Goal: Information Seeking & Learning: Learn about a topic

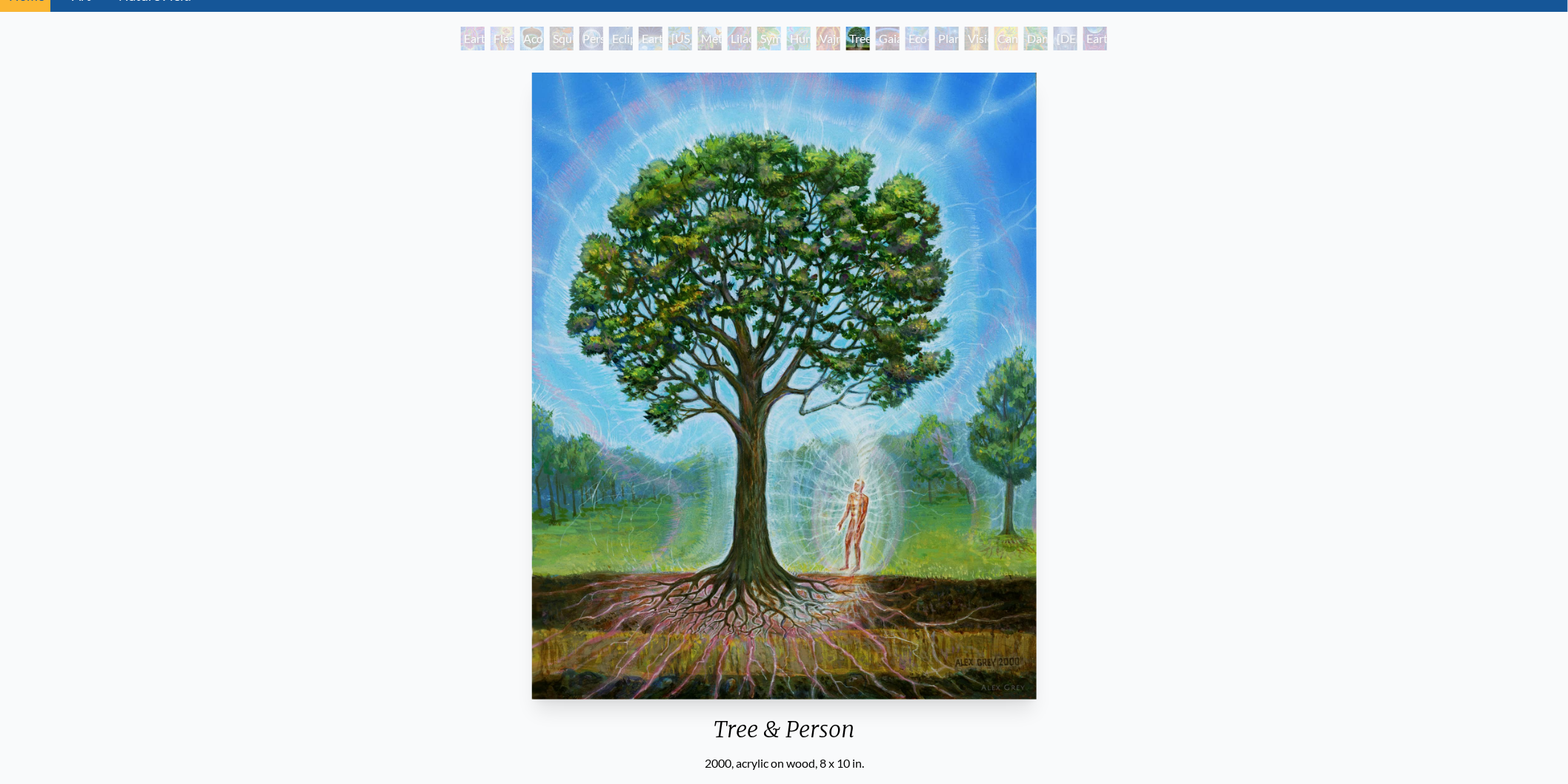
scroll to position [329, 0]
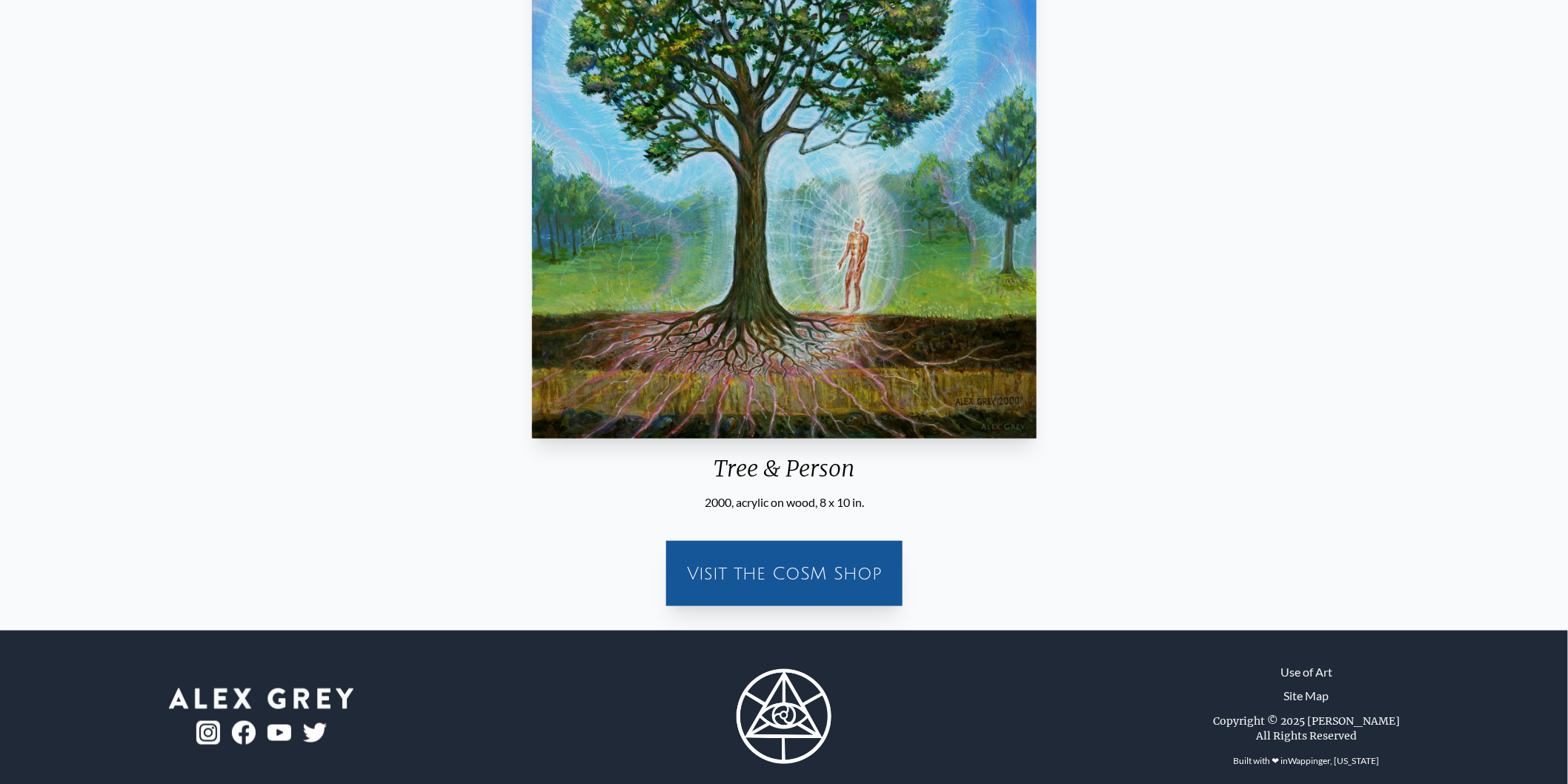
click at [758, 566] on div "Visit the CoSM Shop" at bounding box center [784, 573] width 219 height 47
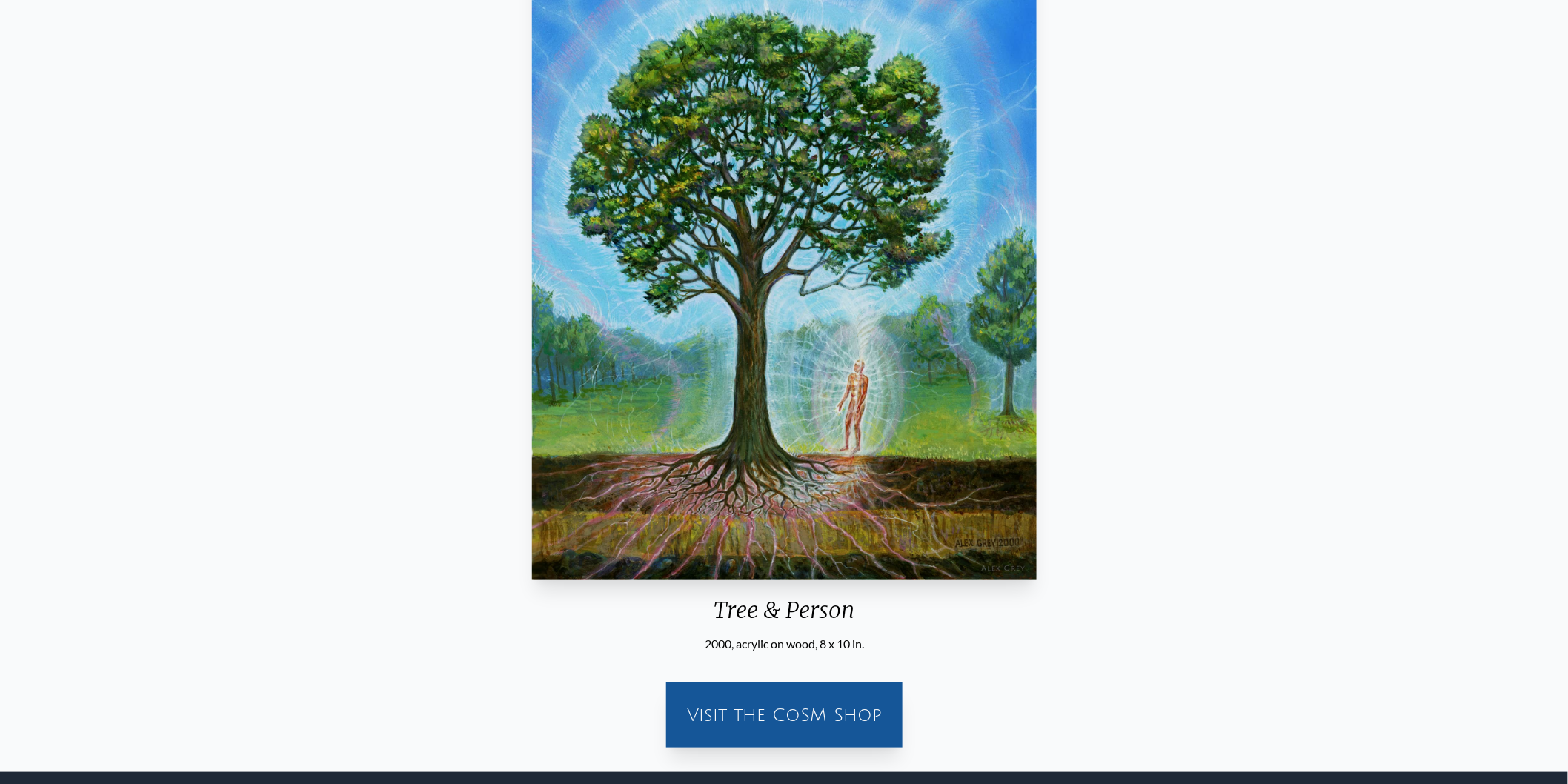
scroll to position [247, 0]
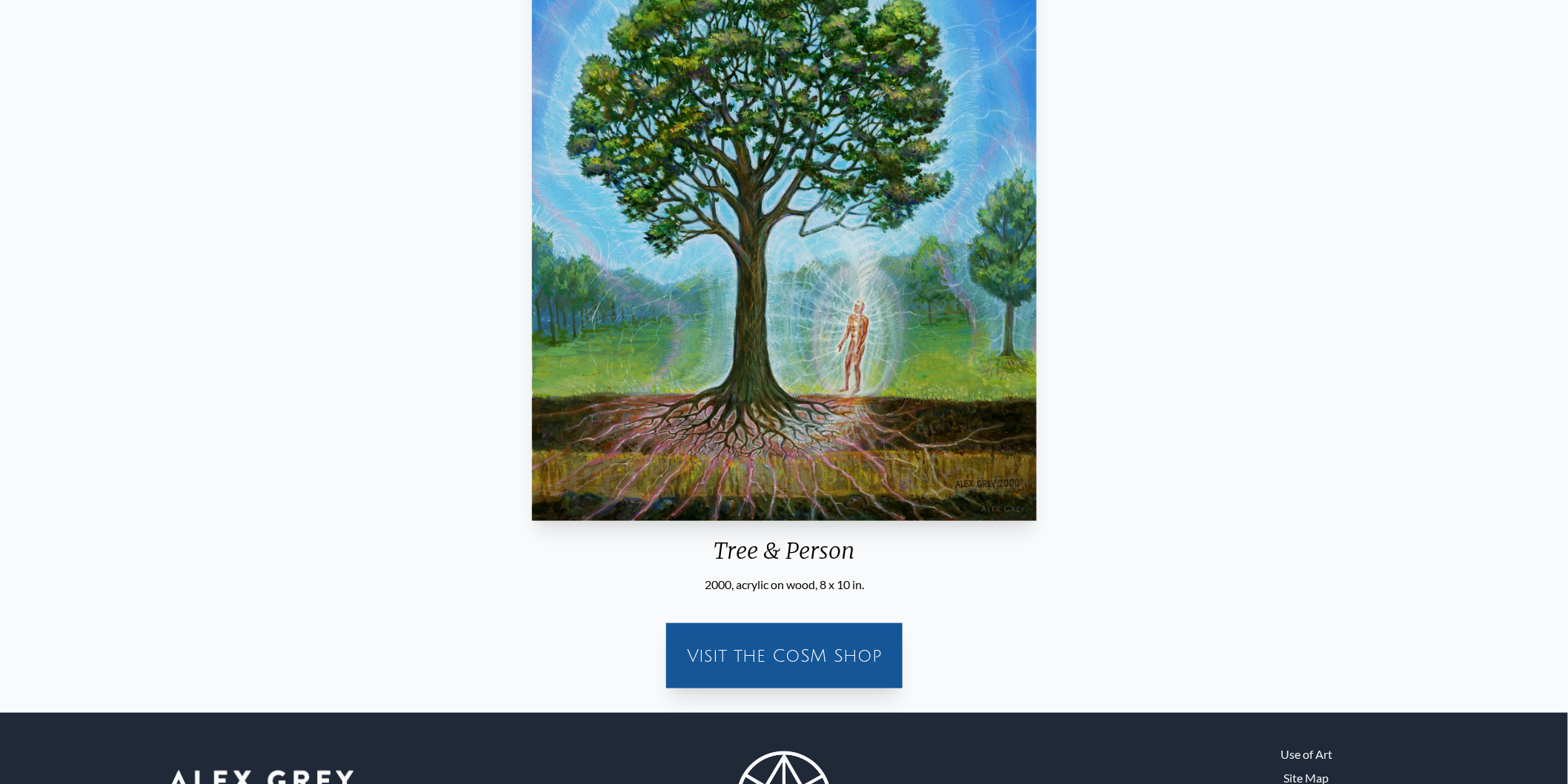
click at [801, 277] on img "14 / 22" at bounding box center [784, 208] width 504 height 628
click at [800, 276] on img "14 / 22" at bounding box center [784, 208] width 504 height 628
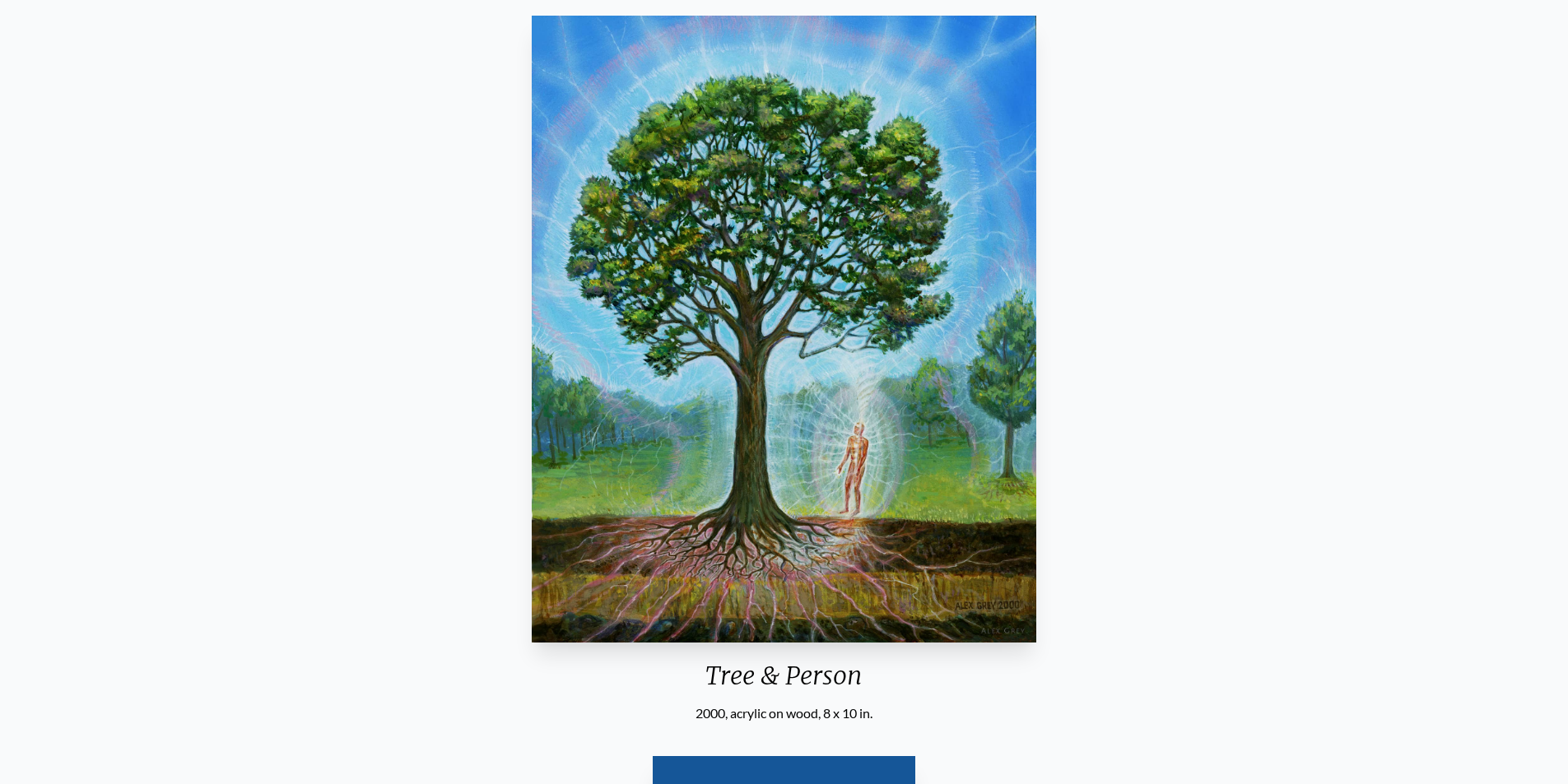
scroll to position [164, 0]
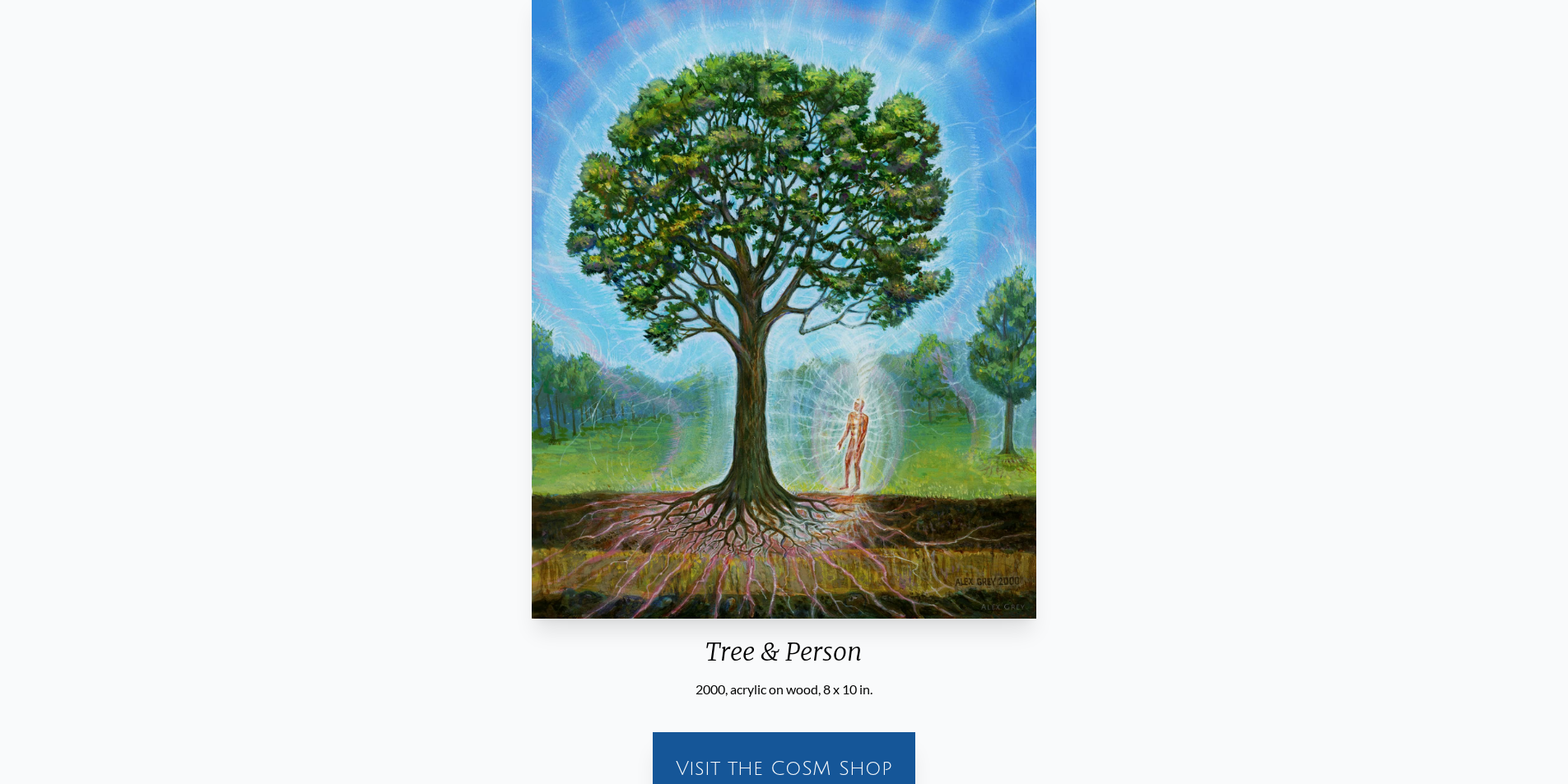
click at [975, 403] on img "14 / 22" at bounding box center [784, 305] width 504 height 627
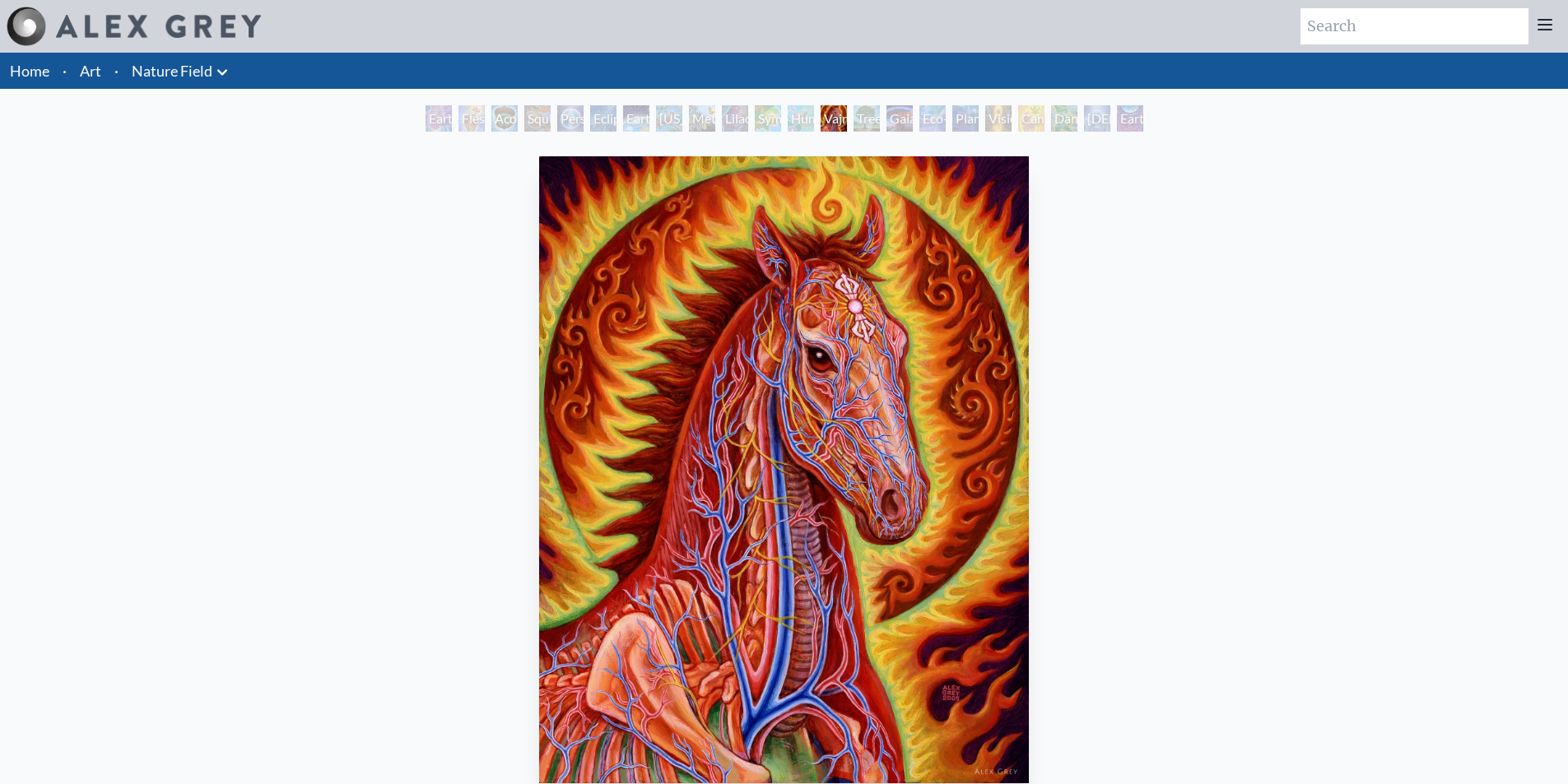
click at [1346, 547] on div "Vajra Horse 2005, oil on wood, 11 x 14 in. Visit the CoSM Shop" at bounding box center [784, 565] width 1541 height 832
click at [1063, 463] on div "Vajra Horse 2005, oil on wood, 11 x 14 in. Visit the CoSM Shop" at bounding box center [784, 565] width 1541 height 832
click at [977, 471] on img "13 / 22" at bounding box center [784, 469] width 490 height 627
click at [989, 474] on img "13 / 22" at bounding box center [784, 469] width 490 height 627
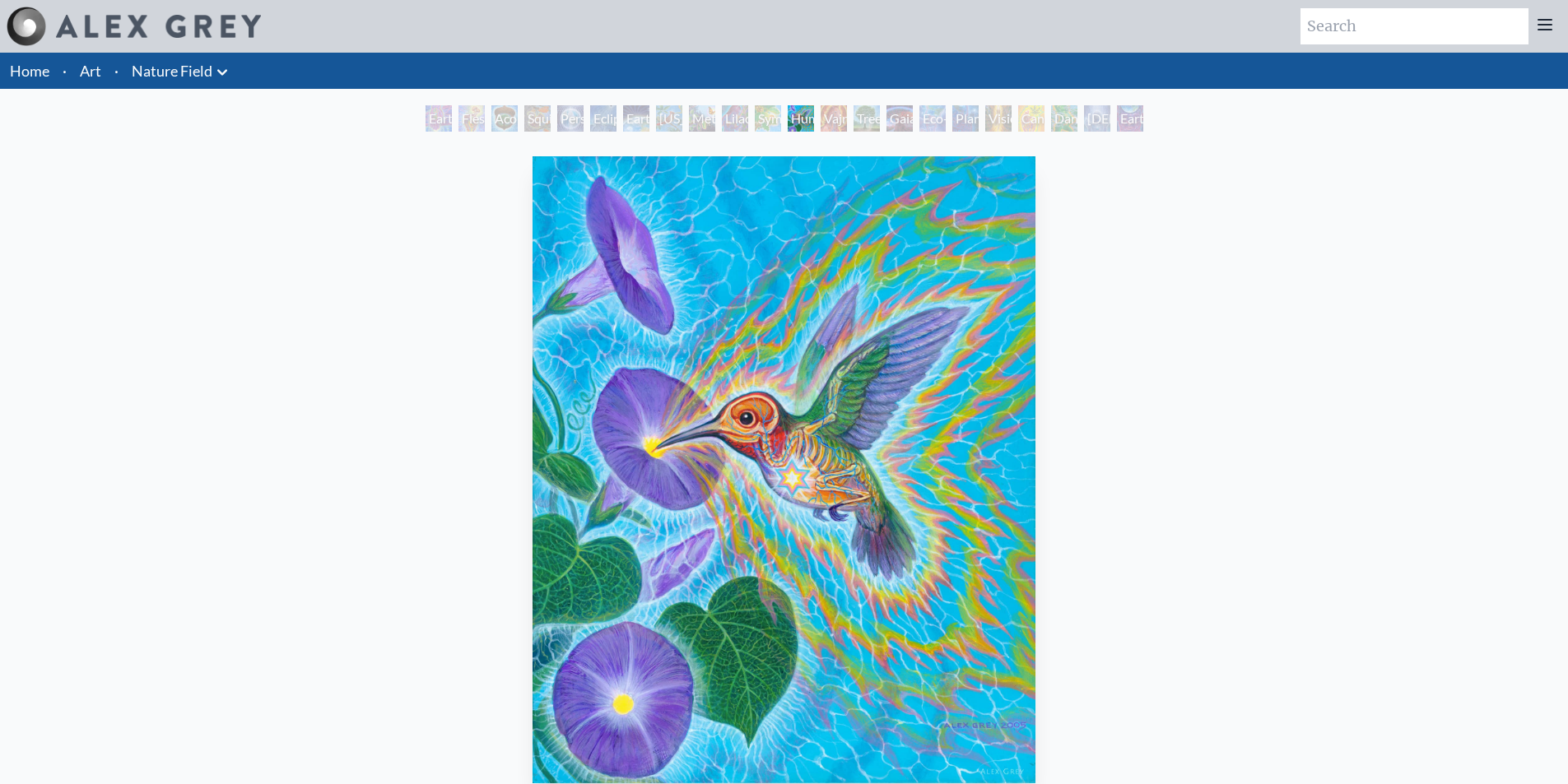
click at [972, 475] on div "Humming Bird 2005, acrylic on wood, 8 x 10 in. Visit the CoSM Shop" at bounding box center [784, 565] width 1541 height 832
click at [956, 470] on img "12 / 22" at bounding box center [784, 469] width 503 height 627
click at [957, 468] on img "12 / 22" at bounding box center [784, 469] width 503 height 627
click at [958, 468] on img "12 / 22" at bounding box center [784, 469] width 503 height 627
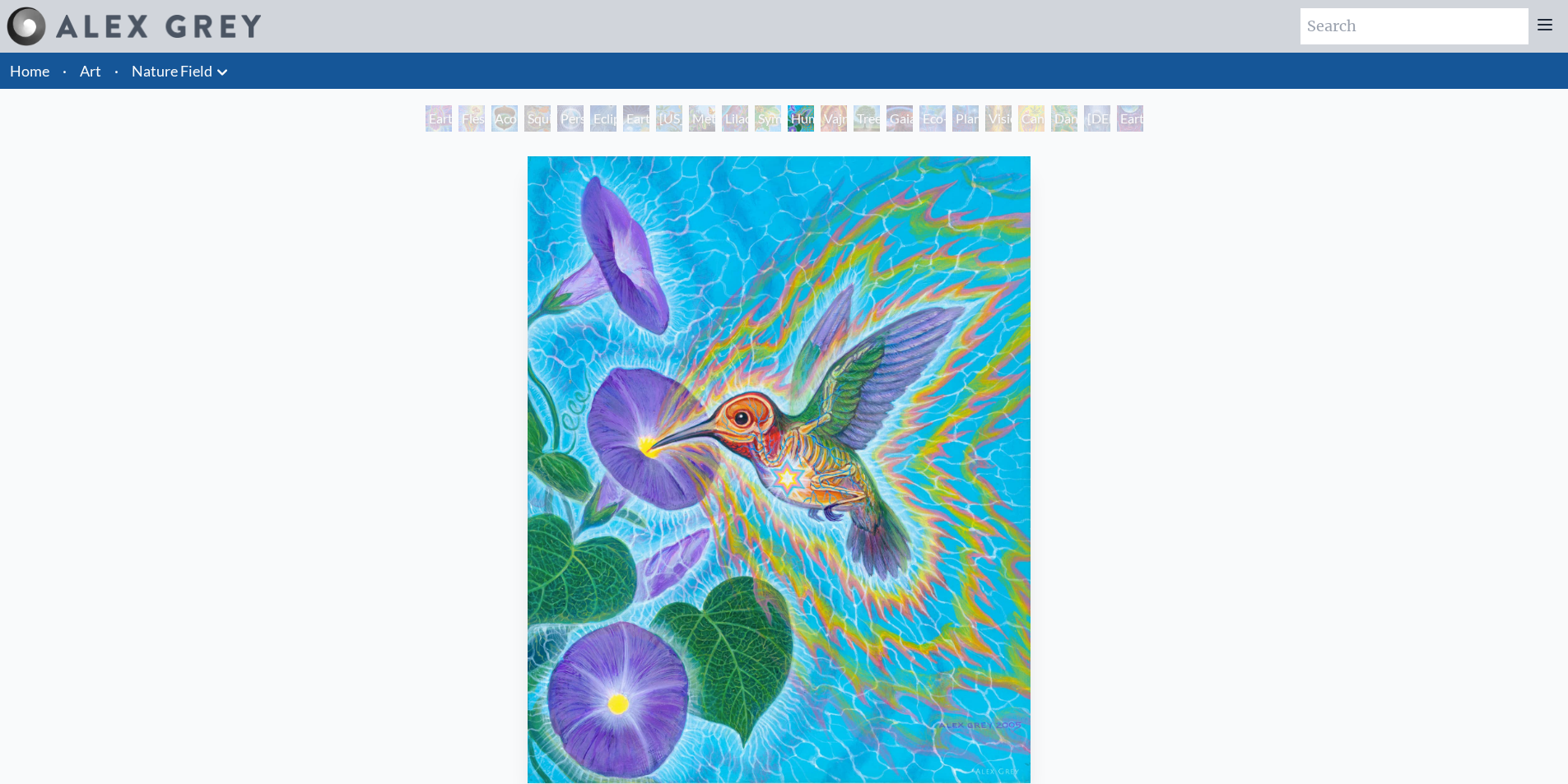
click at [864, 466] on img "12 / 22" at bounding box center [779, 469] width 503 height 627
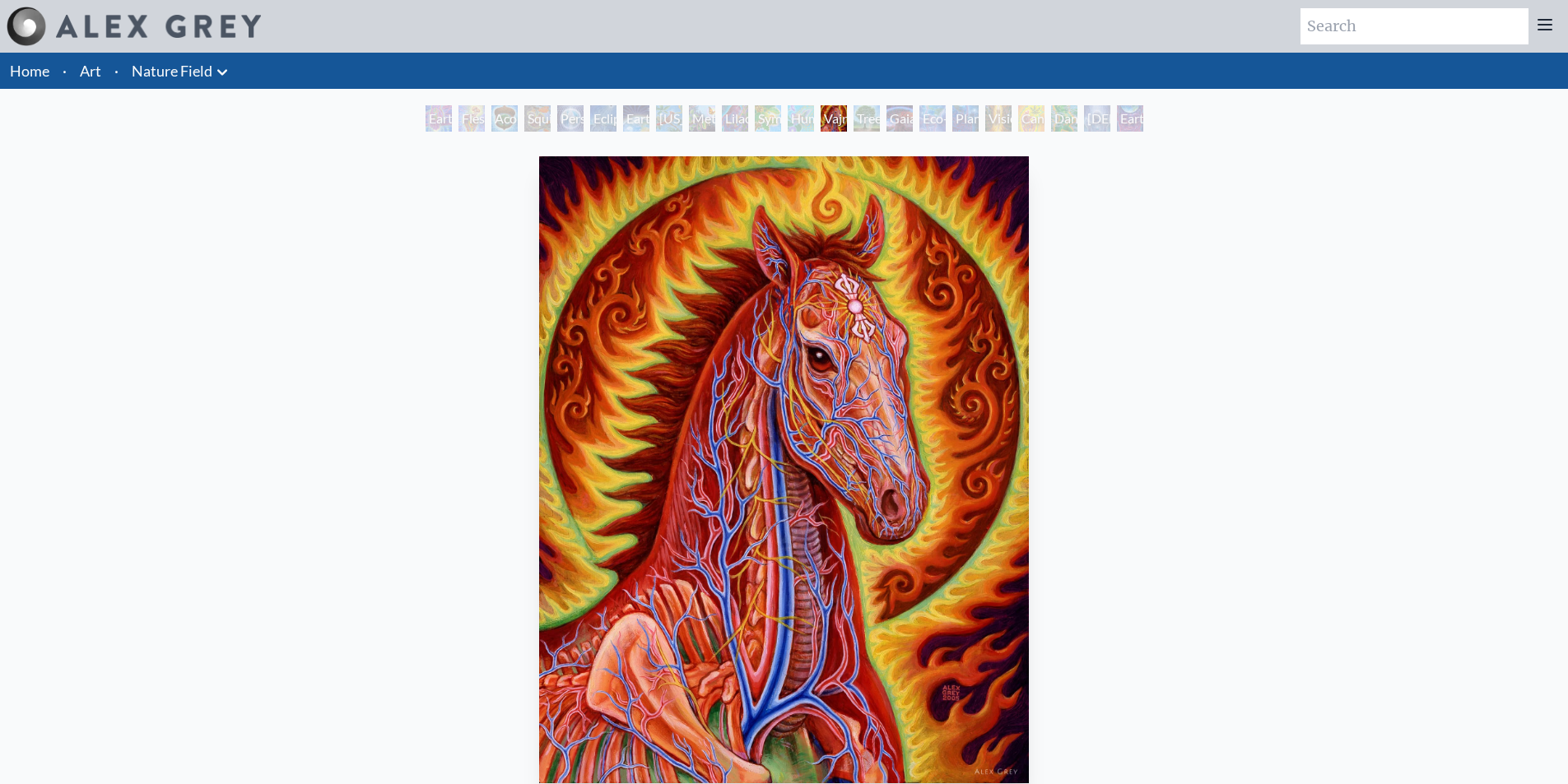
click at [749, 470] on img "13 / 22" at bounding box center [784, 469] width 490 height 627
click at [693, 448] on img "13 / 22" at bounding box center [784, 469] width 490 height 627
click at [968, 191] on img "13 / 22" at bounding box center [784, 469] width 490 height 627
click at [1024, 394] on img "13 / 22" at bounding box center [784, 469] width 490 height 627
click at [1013, 533] on img "13 / 22" at bounding box center [784, 469] width 490 height 627
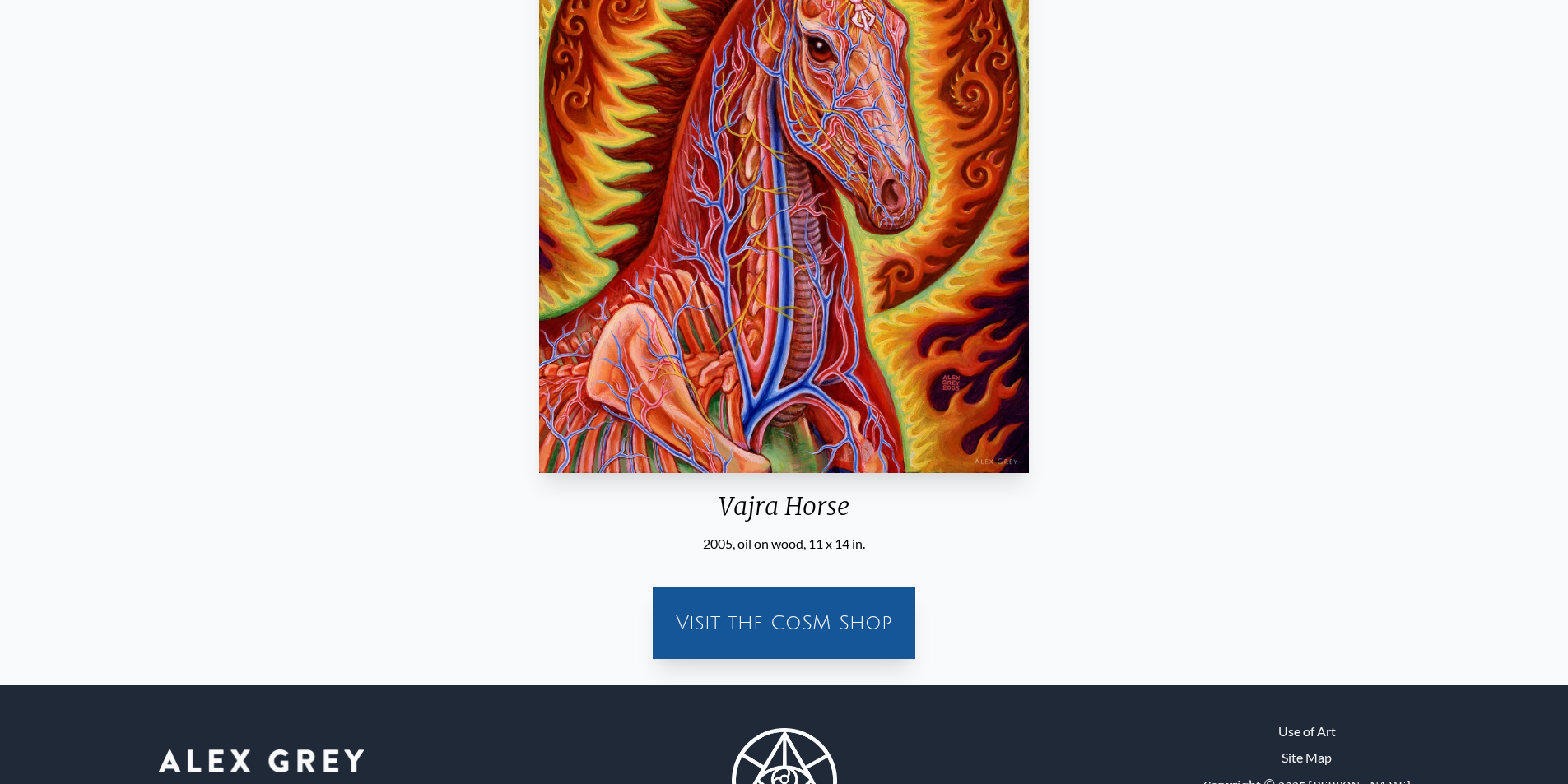
scroll to position [329, 0]
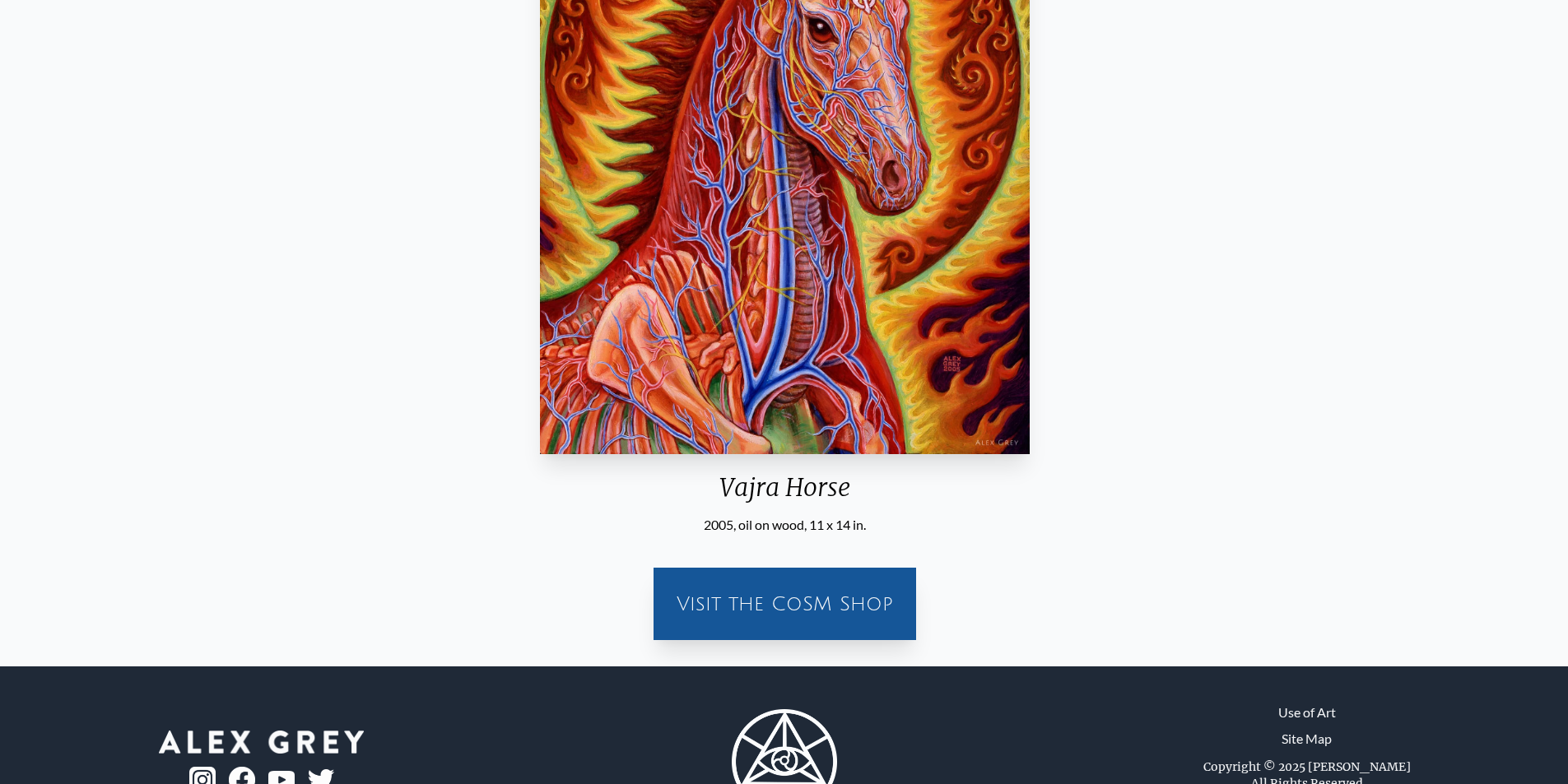
click at [992, 521] on div "2005, oil on wood, 11 x 14 in." at bounding box center [784, 525] width 503 height 19
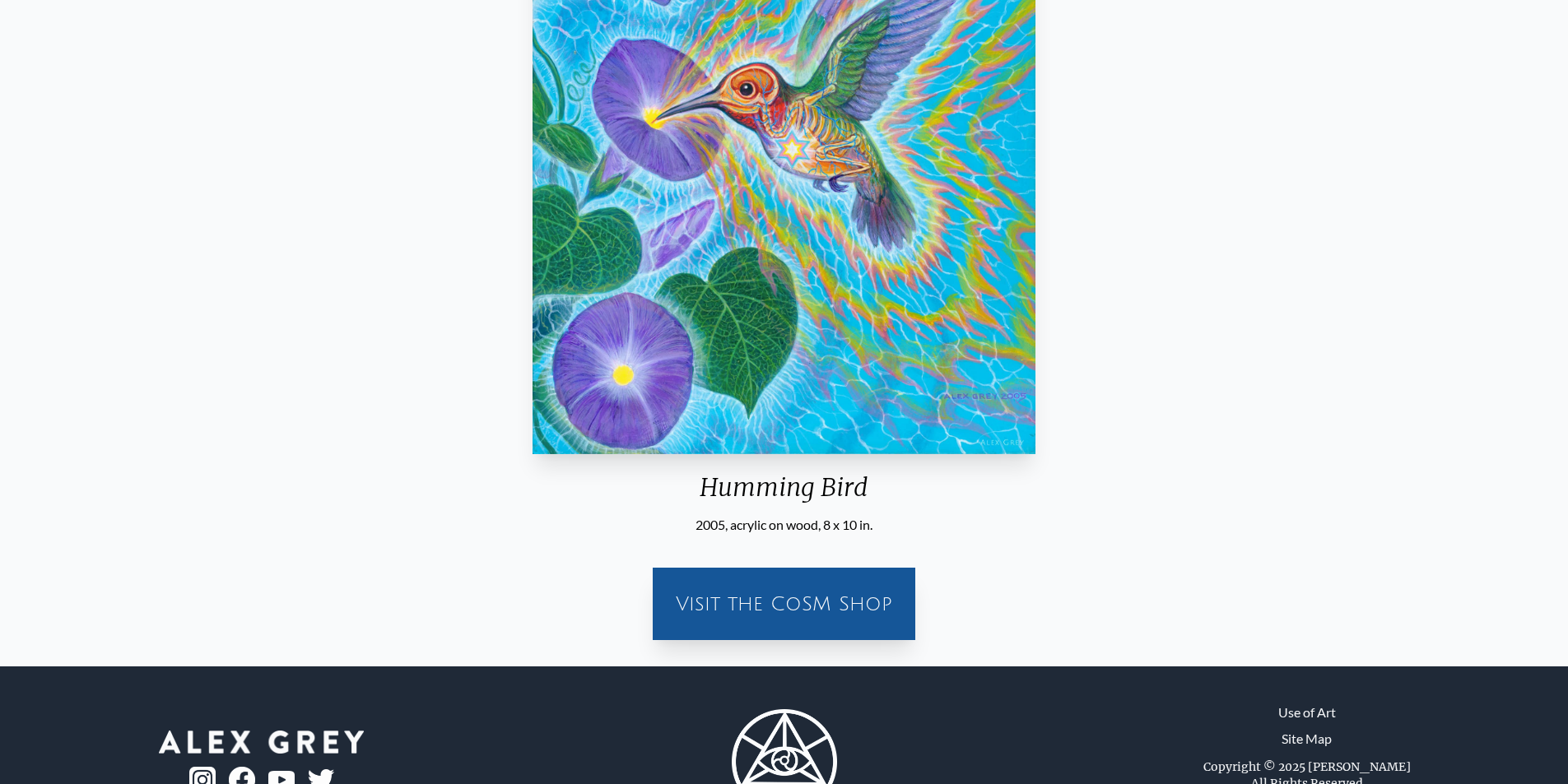
click at [968, 321] on div "Humming Bird 2005, acrylic on wood, 8 x 10 in. Visit the CoSM Shop" at bounding box center [784, 236] width 1541 height 832
click at [1307, 453] on div "Humming Bird 2005, acrylic on wood, 8 x 10 in. Visit the CoSM Shop" at bounding box center [784, 236] width 1541 height 832
click at [1081, 558] on div "Visit the CoSM Shop" at bounding box center [784, 594] width 1541 height 118
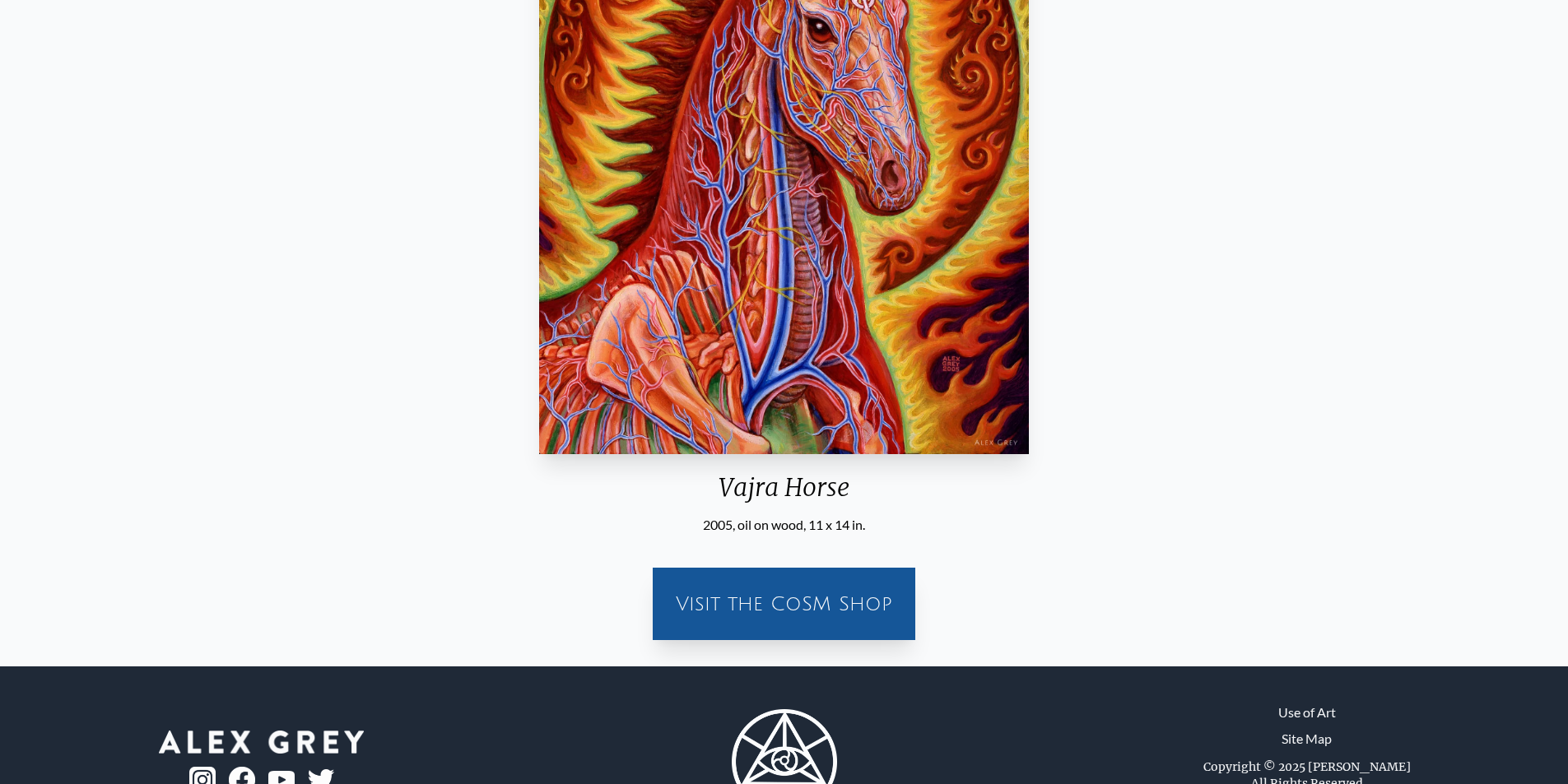
click at [1066, 501] on div "Vajra Horse 2005, oil on wood, 11 x 14 in. Visit the CoSM Shop" at bounding box center [784, 236] width 1541 height 832
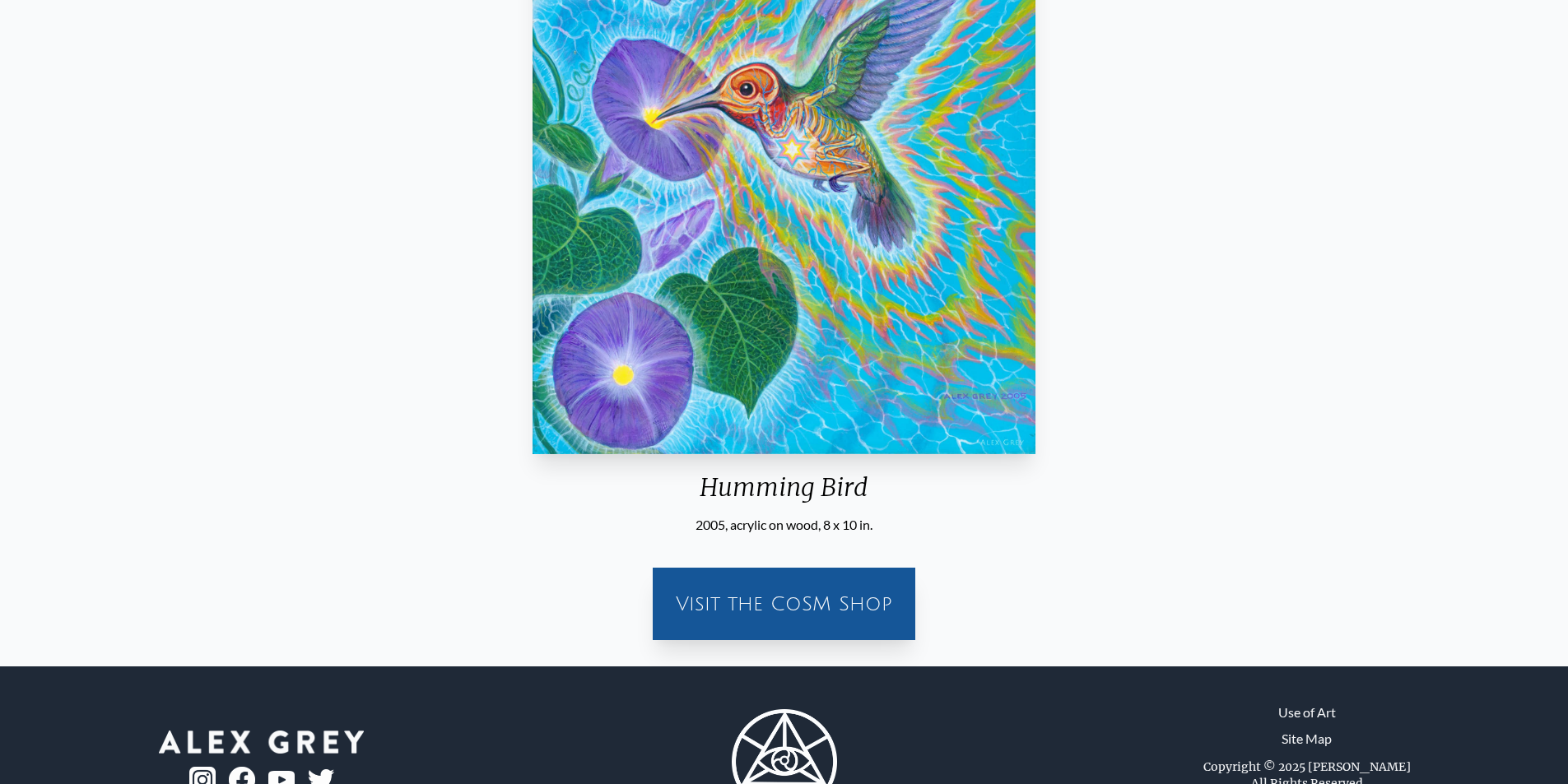
click at [1088, 534] on div "Humming Bird 2005, acrylic on wood, 8 x 10 in. Visit the CoSM Shop" at bounding box center [784, 236] width 1541 height 832
click at [1117, 529] on div "Humming Bird 2005, acrylic on wood, 8 x 10 in. Visit the CoSM Shop" at bounding box center [784, 236] width 1541 height 832
click at [1391, 390] on div "Humming Bird 2005, acrylic on wood, 8 x 10 in. Visit the CoSM Shop" at bounding box center [784, 236] width 1541 height 832
click at [1545, 242] on div "Humming Bird 2005, acrylic on wood, 8 x 10 in. Visit the CoSM Shop" at bounding box center [784, 236] width 1541 height 832
click at [1492, 198] on div "Humming Bird 2005, acrylic on wood, 8 x 10 in. Visit the CoSM Shop" at bounding box center [784, 236] width 1541 height 832
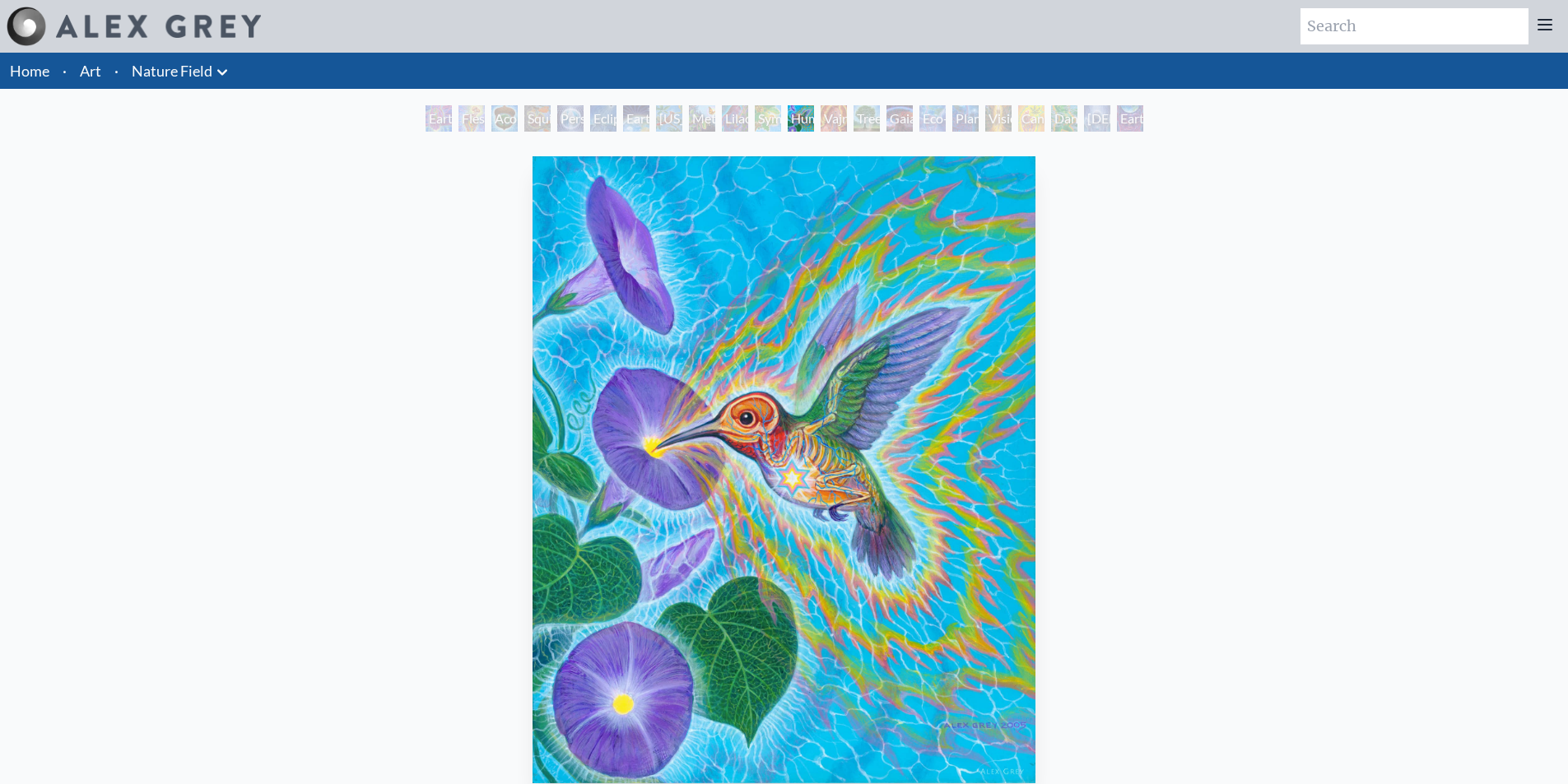
click at [908, 468] on img "12 / 22" at bounding box center [784, 469] width 503 height 627
click at [492, 402] on div "Humming Bird 2005, acrylic on wood, 8 x 10 in. Visit the CoSM Shop" at bounding box center [784, 565] width 1541 height 832
click at [706, 315] on img "12 / 22" at bounding box center [784, 469] width 503 height 627
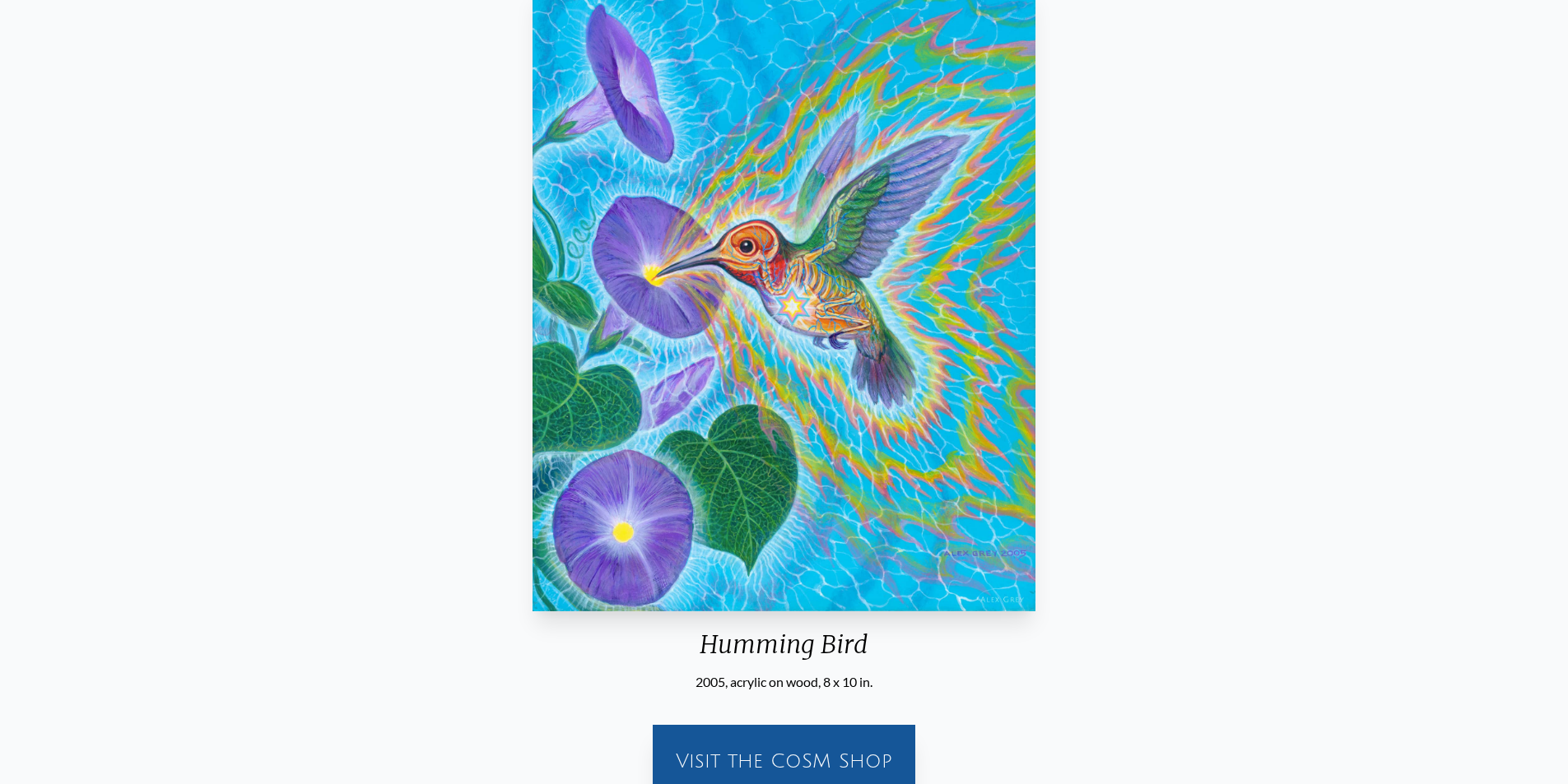
scroll to position [164, 0]
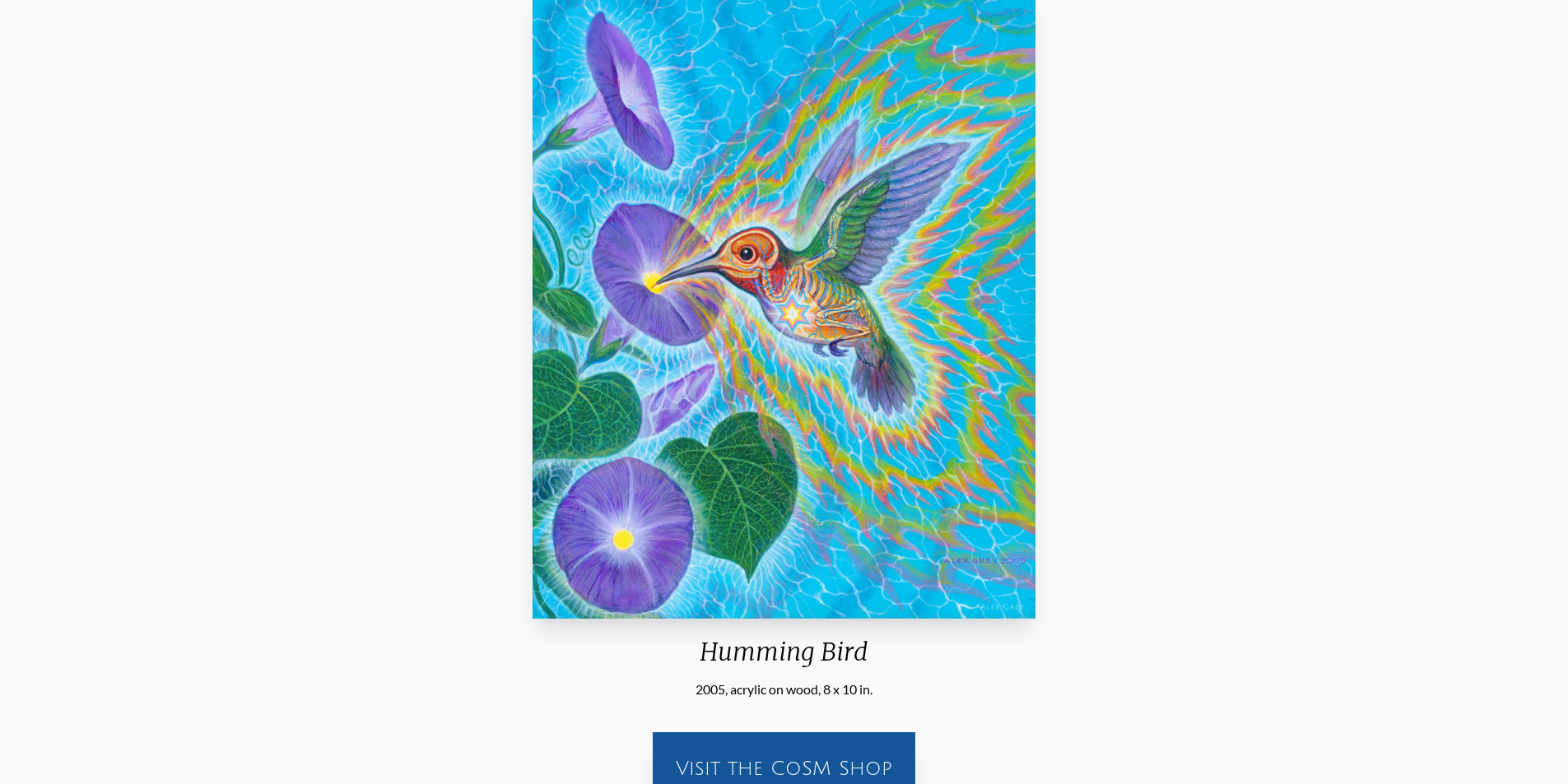
click at [652, 330] on img "12 / 22" at bounding box center [784, 305] width 503 height 627
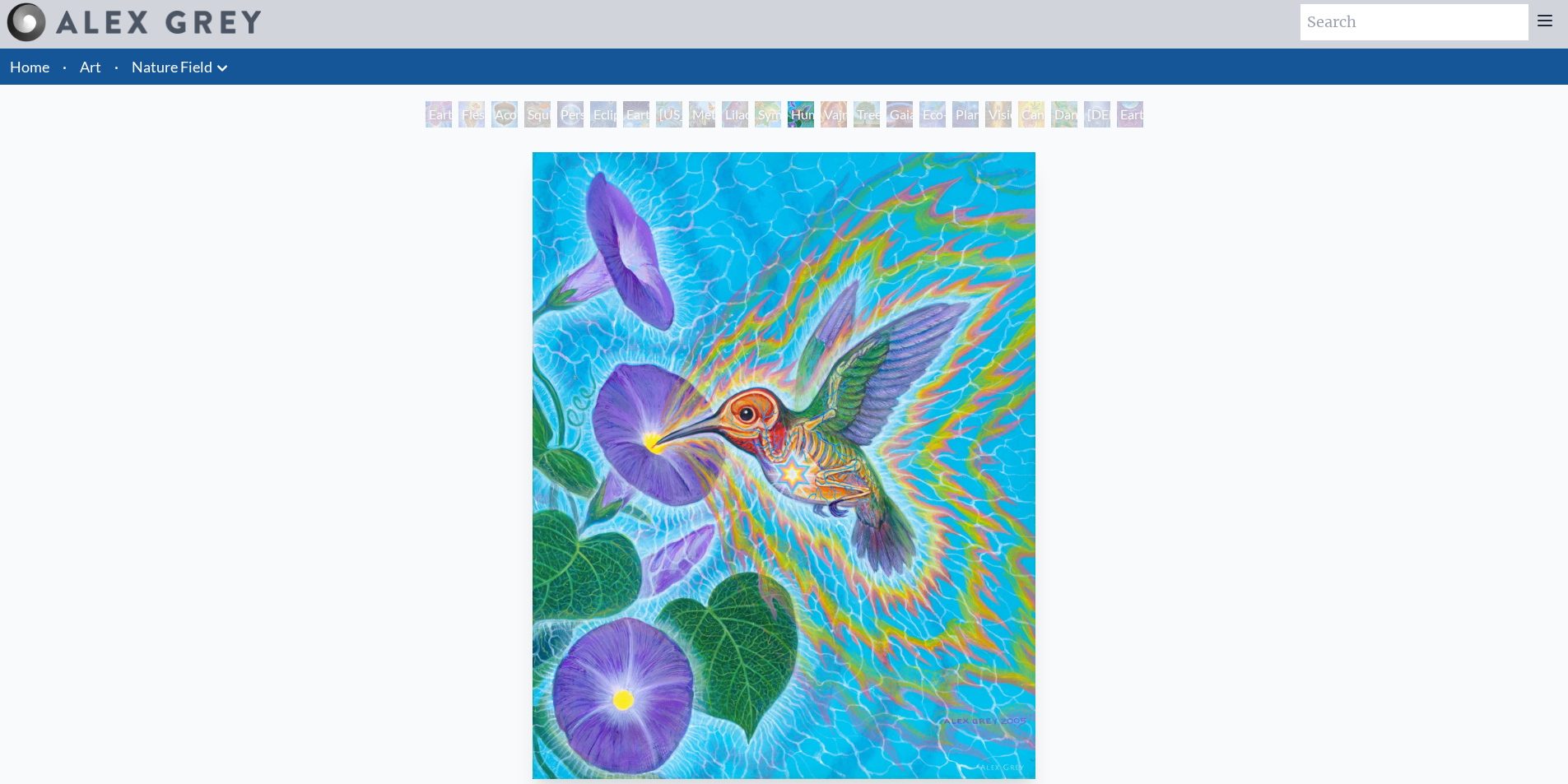
scroll to position [0, 0]
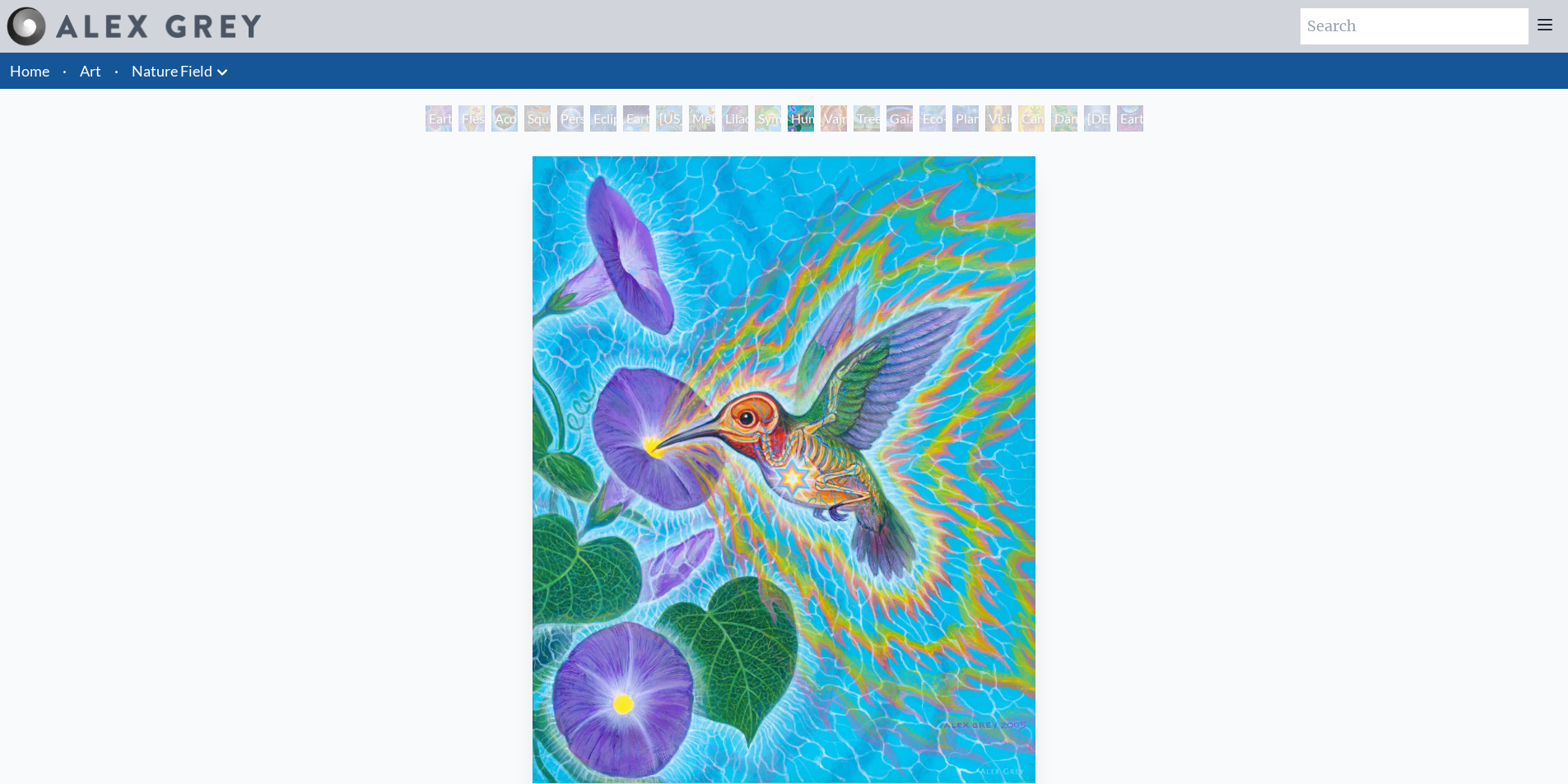
click at [826, 117] on div "Vajra Horse" at bounding box center [833, 118] width 27 height 27
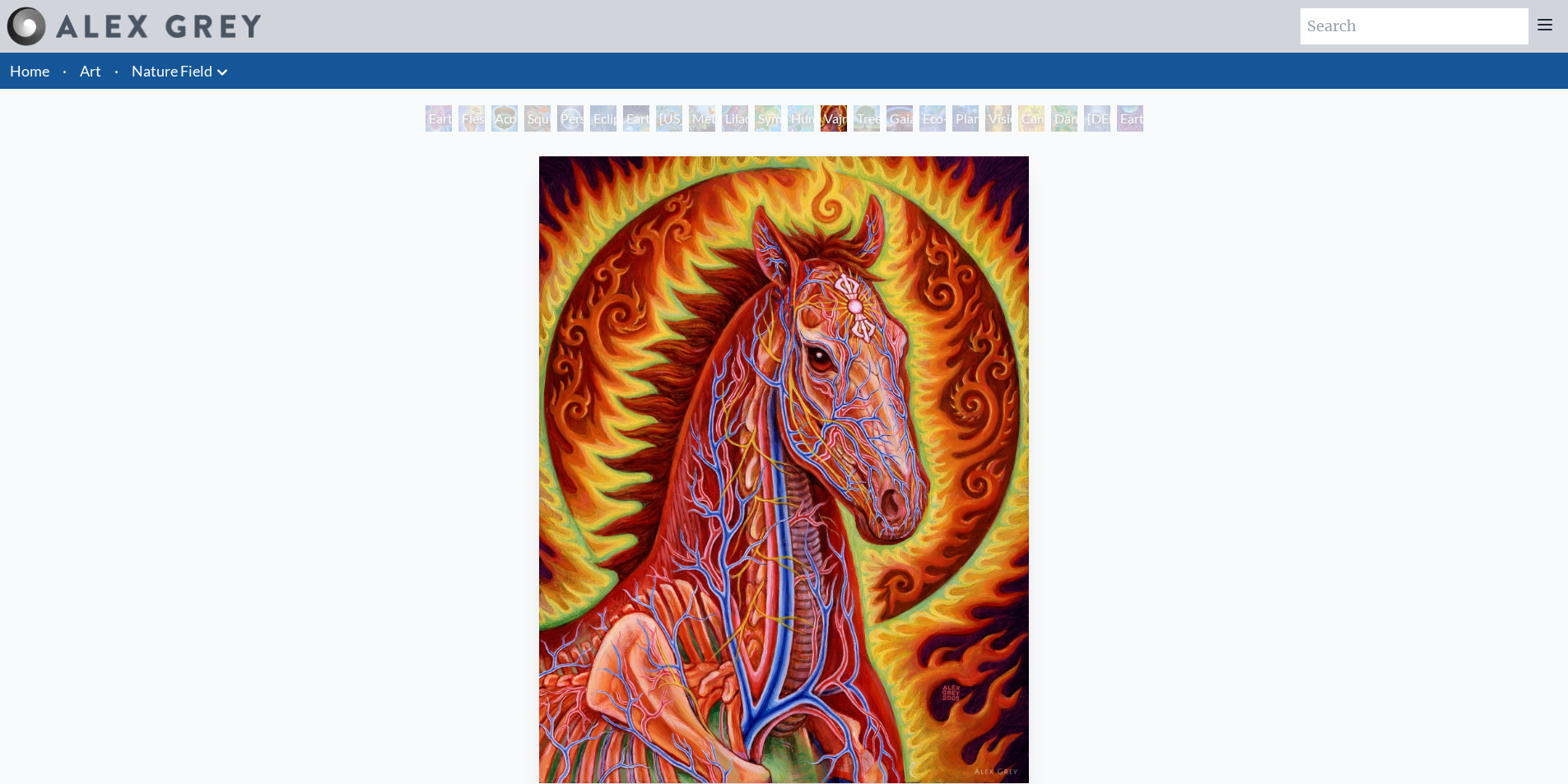
click at [879, 115] on div "Tree & Person" at bounding box center [867, 118] width 27 height 27
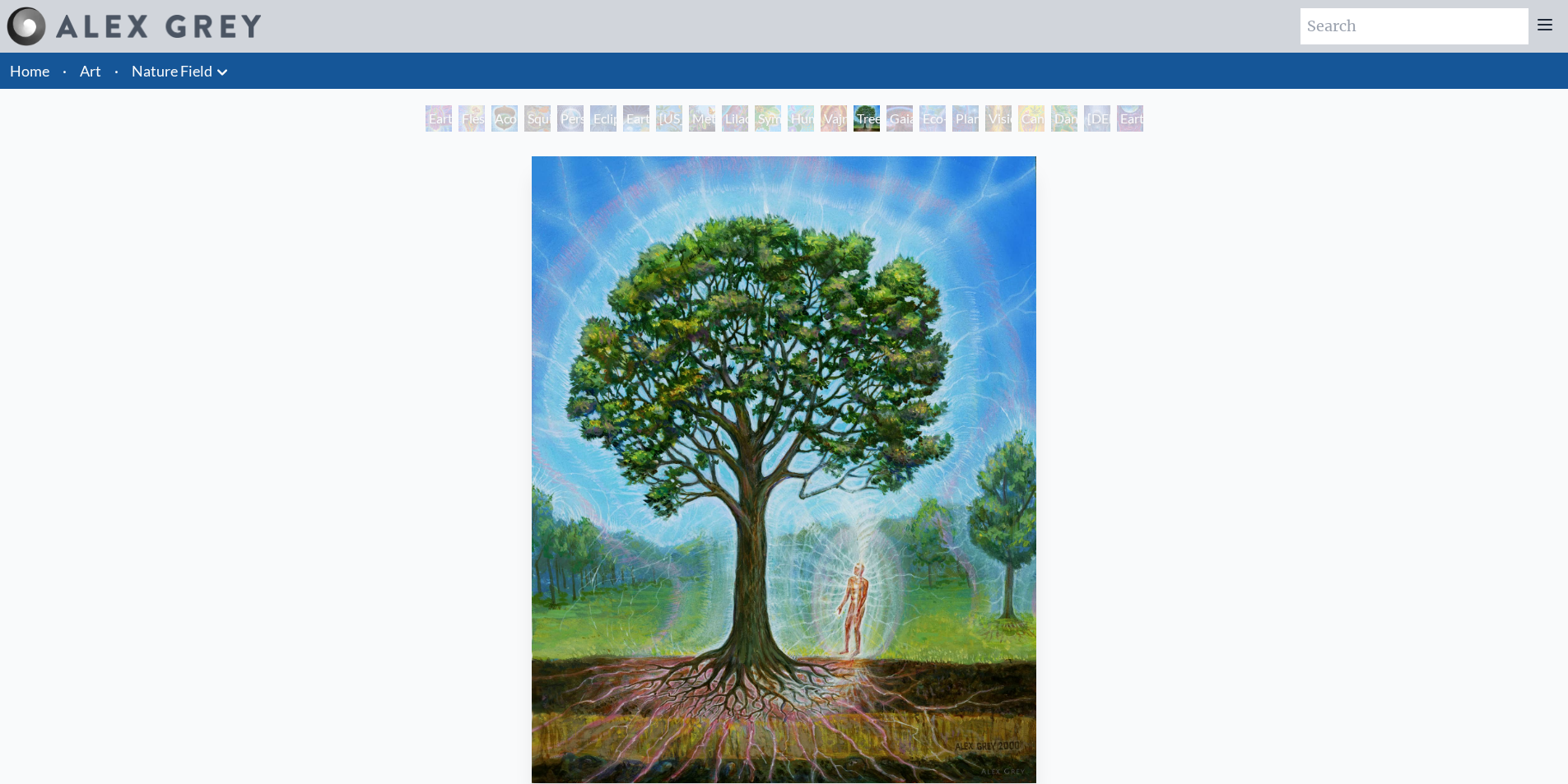
click at [923, 118] on div "Eco-Atlas" at bounding box center [932, 118] width 27 height 27
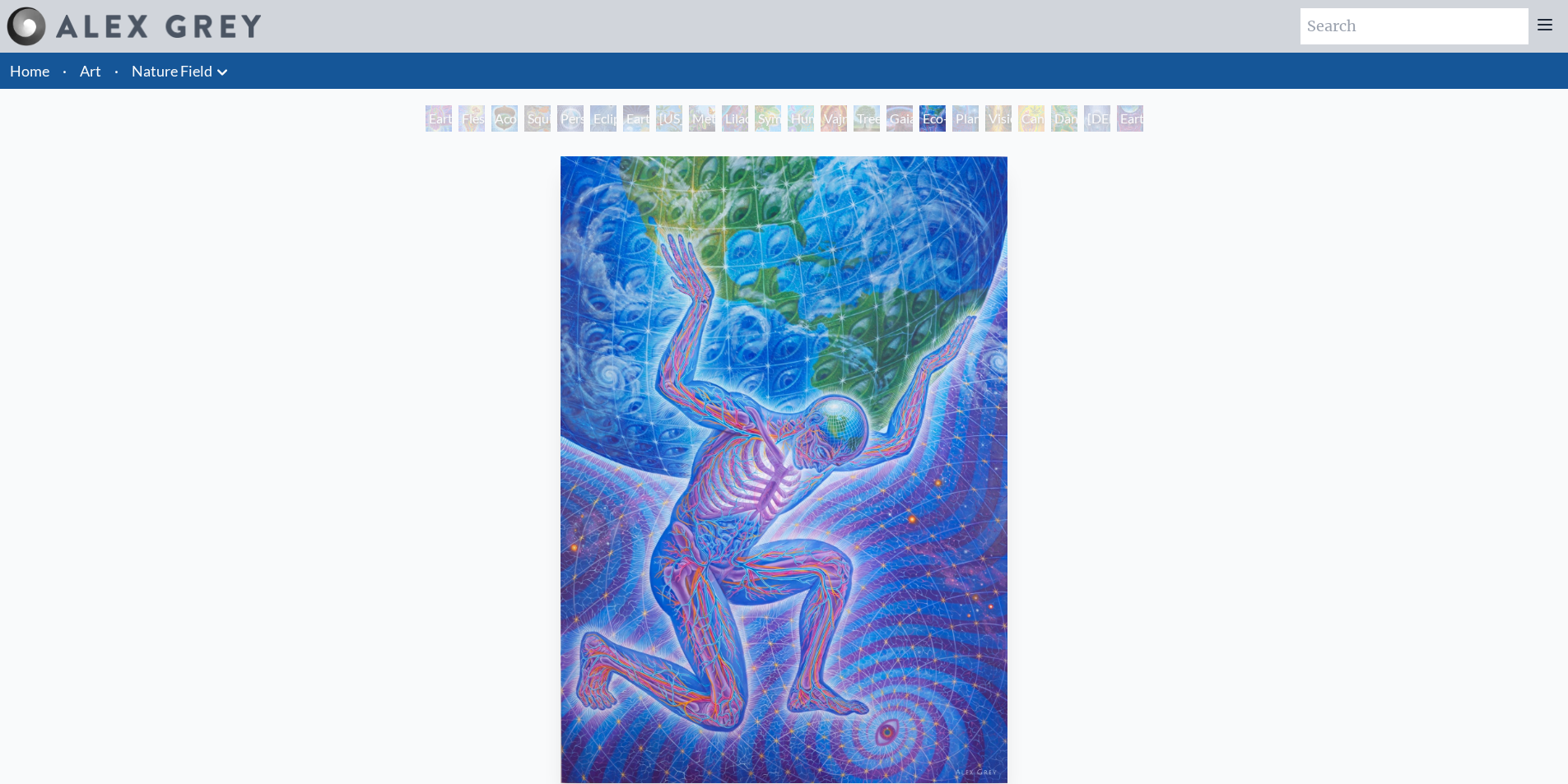
click at [976, 125] on div "Planetary Prayers" at bounding box center [966, 118] width 27 height 27
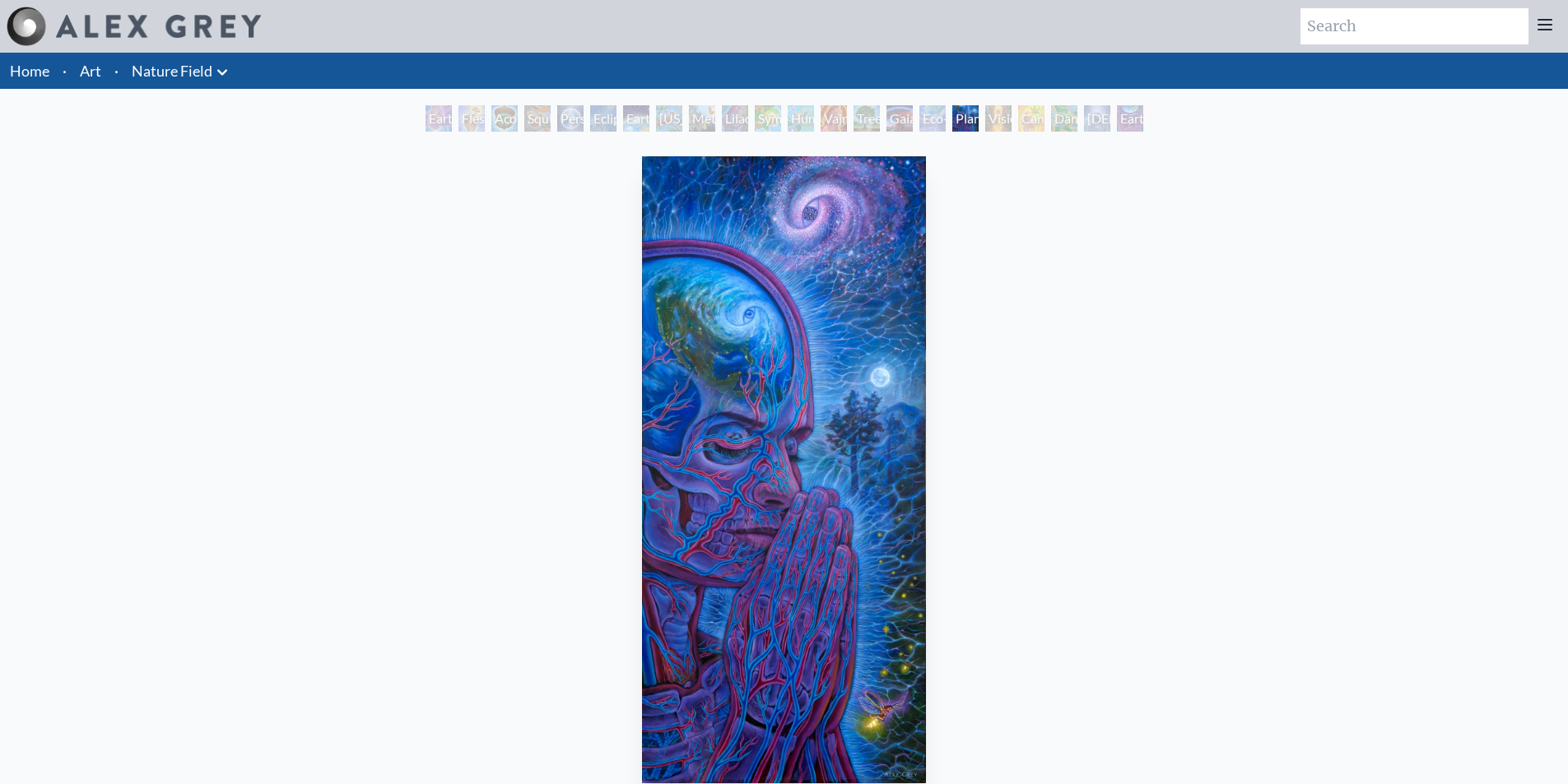
click at [1027, 117] on div "Cannabis Mudra" at bounding box center [1031, 118] width 27 height 27
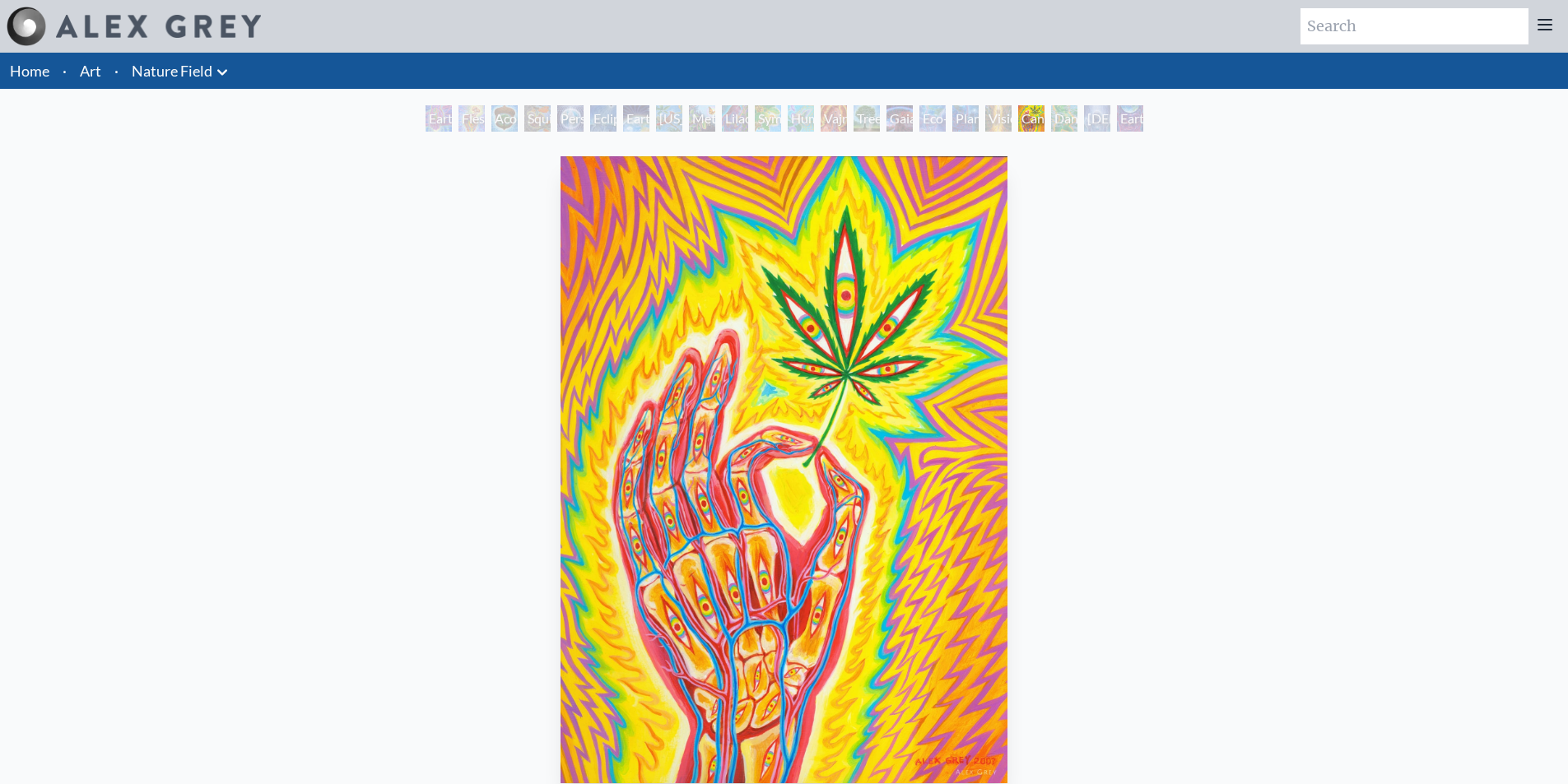
click at [1093, 122] on div "Baptism in the Ocean of Awareness" at bounding box center [1097, 118] width 27 height 27
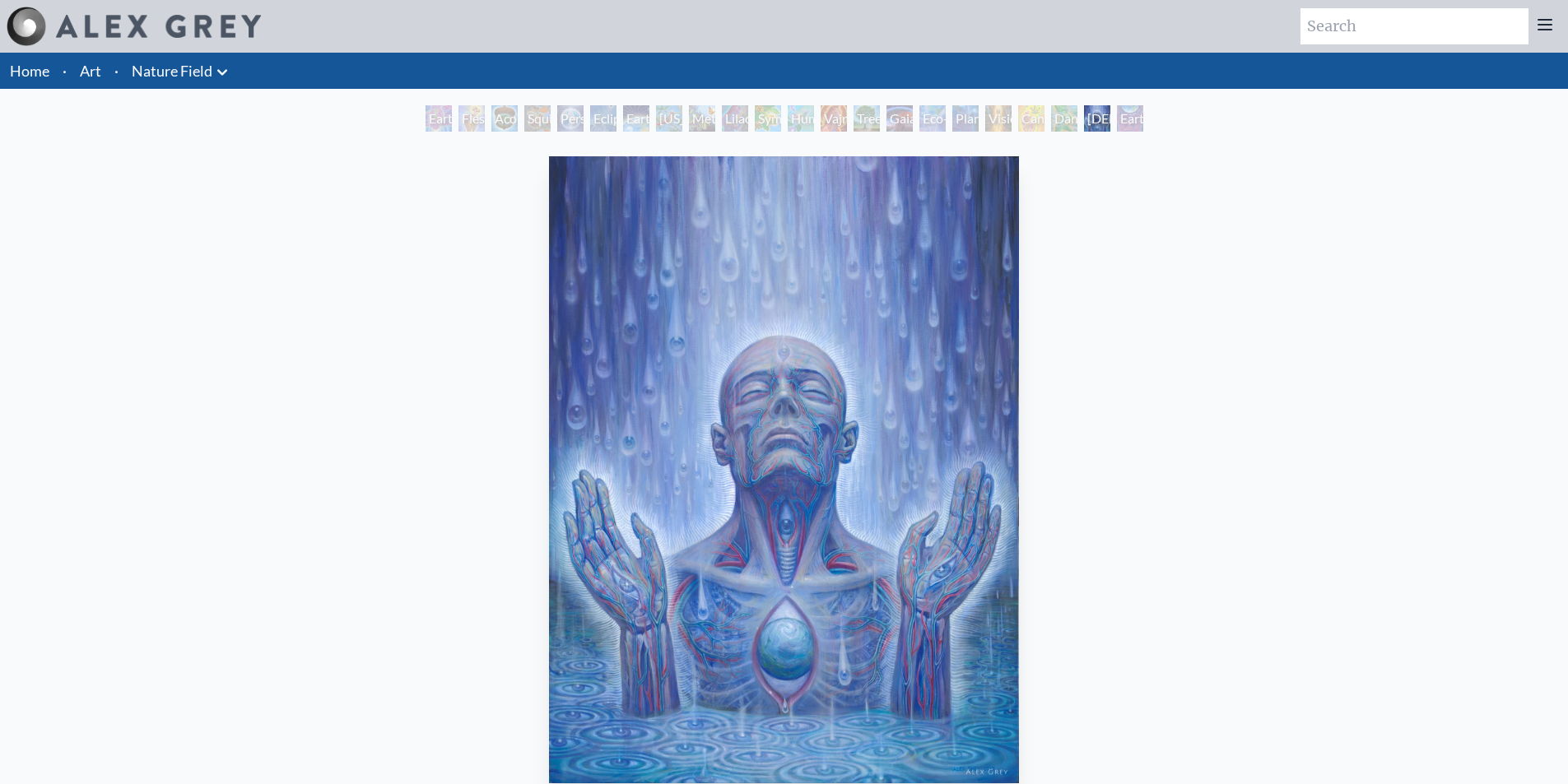
click at [1141, 122] on div "Earthmind" at bounding box center [1130, 118] width 27 height 27
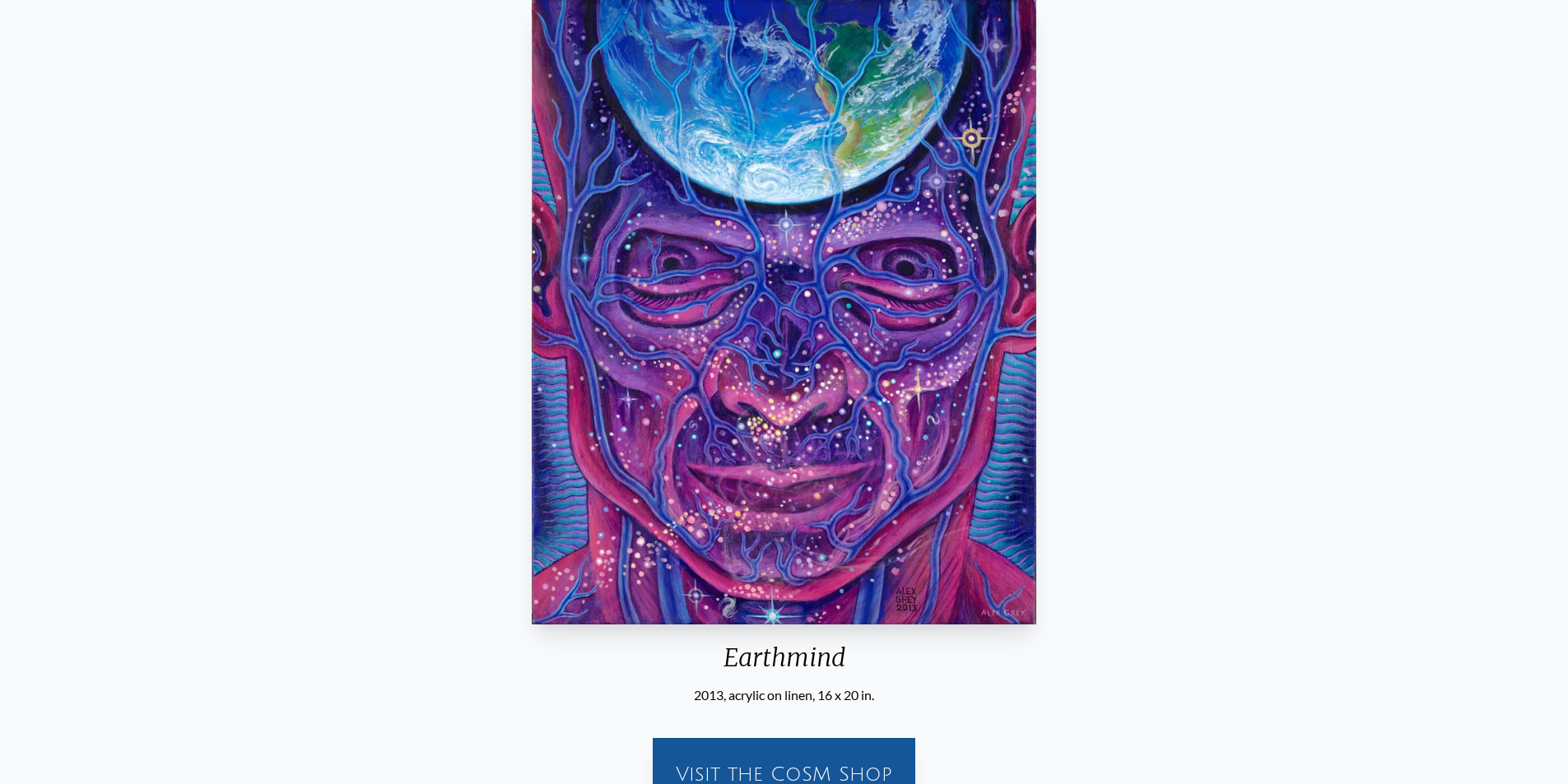
scroll to position [403, 0]
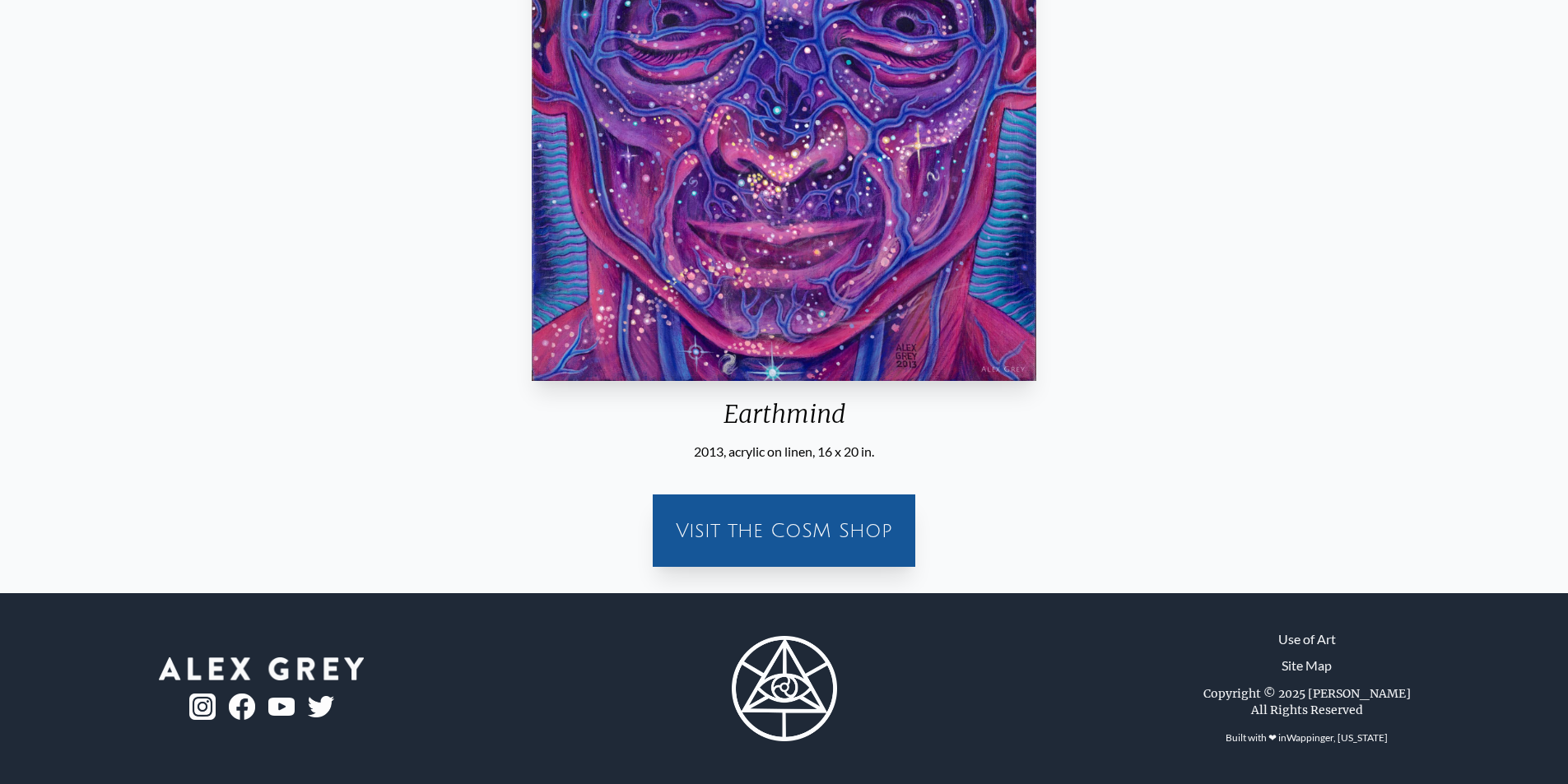
click at [176, 350] on div "Earthmind 2013, acrylic on linen, 16 x 20 in. Visit the CoSM Shop" at bounding box center [784, 163] width 1541 height 832
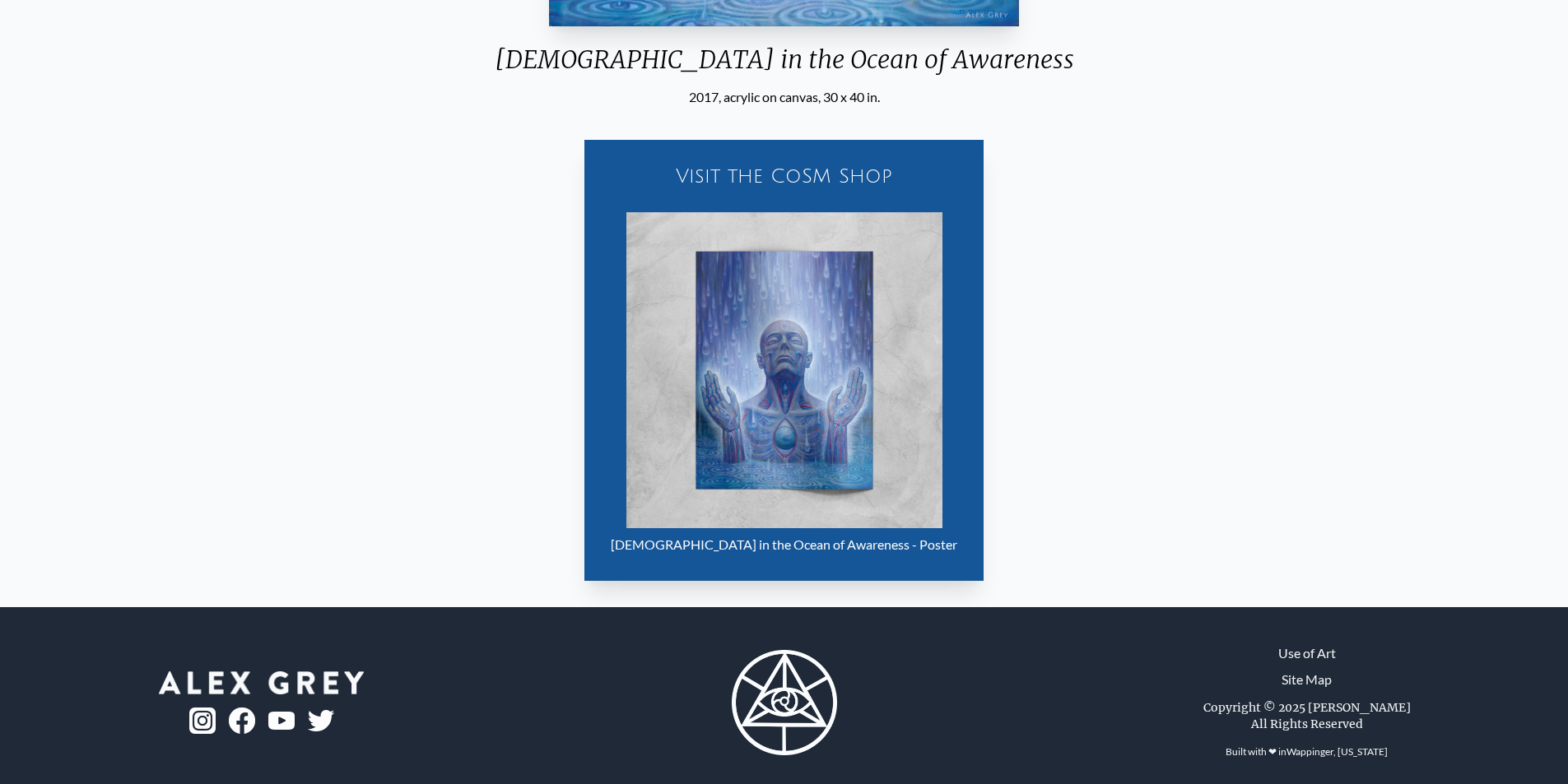
scroll to position [771, 0]
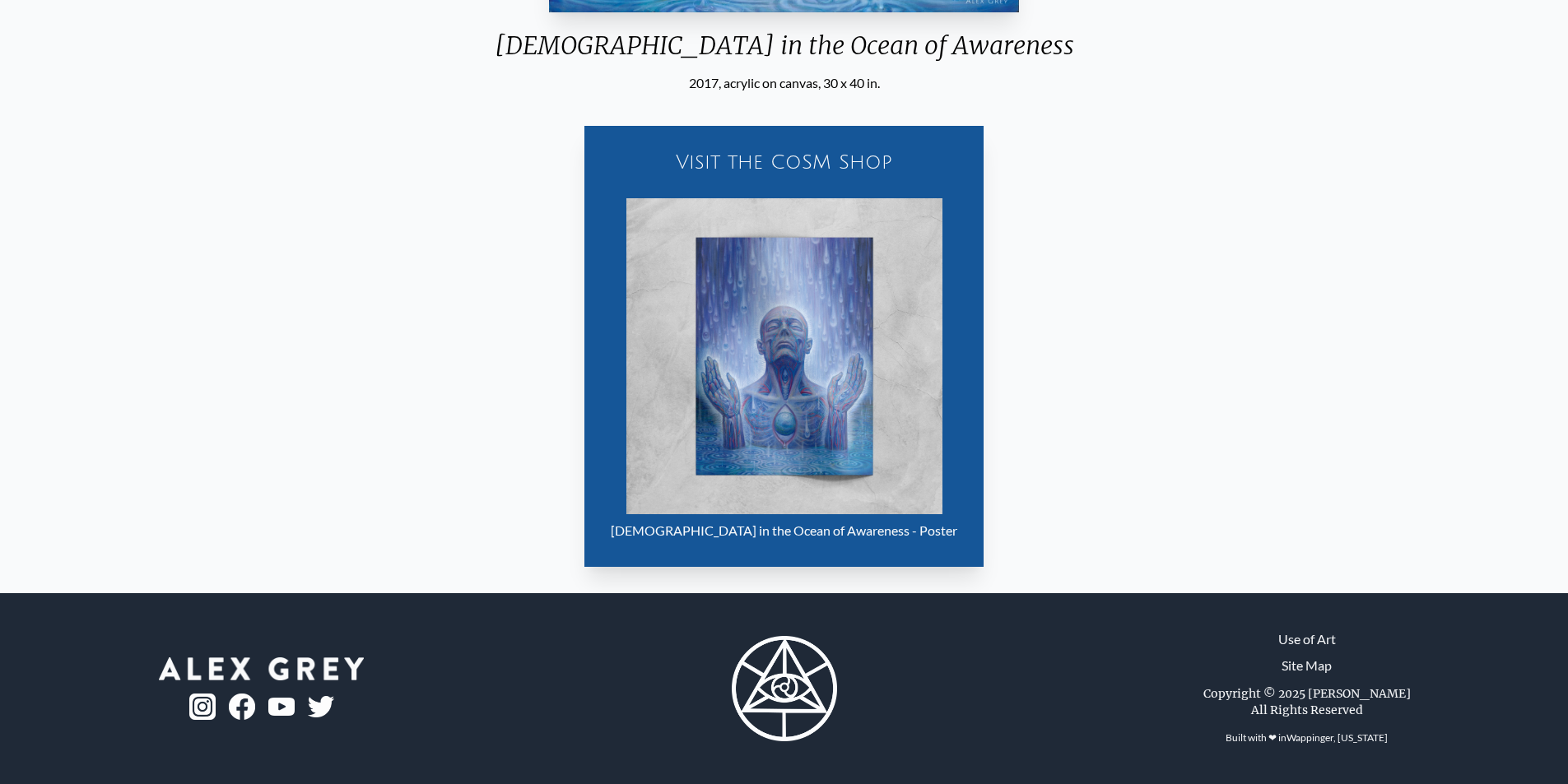
click at [1234, 187] on div "Visit the CoSM Shop Baptism in the Ocean of Awareness - Poster" at bounding box center [784, 336] width 1541 height 487
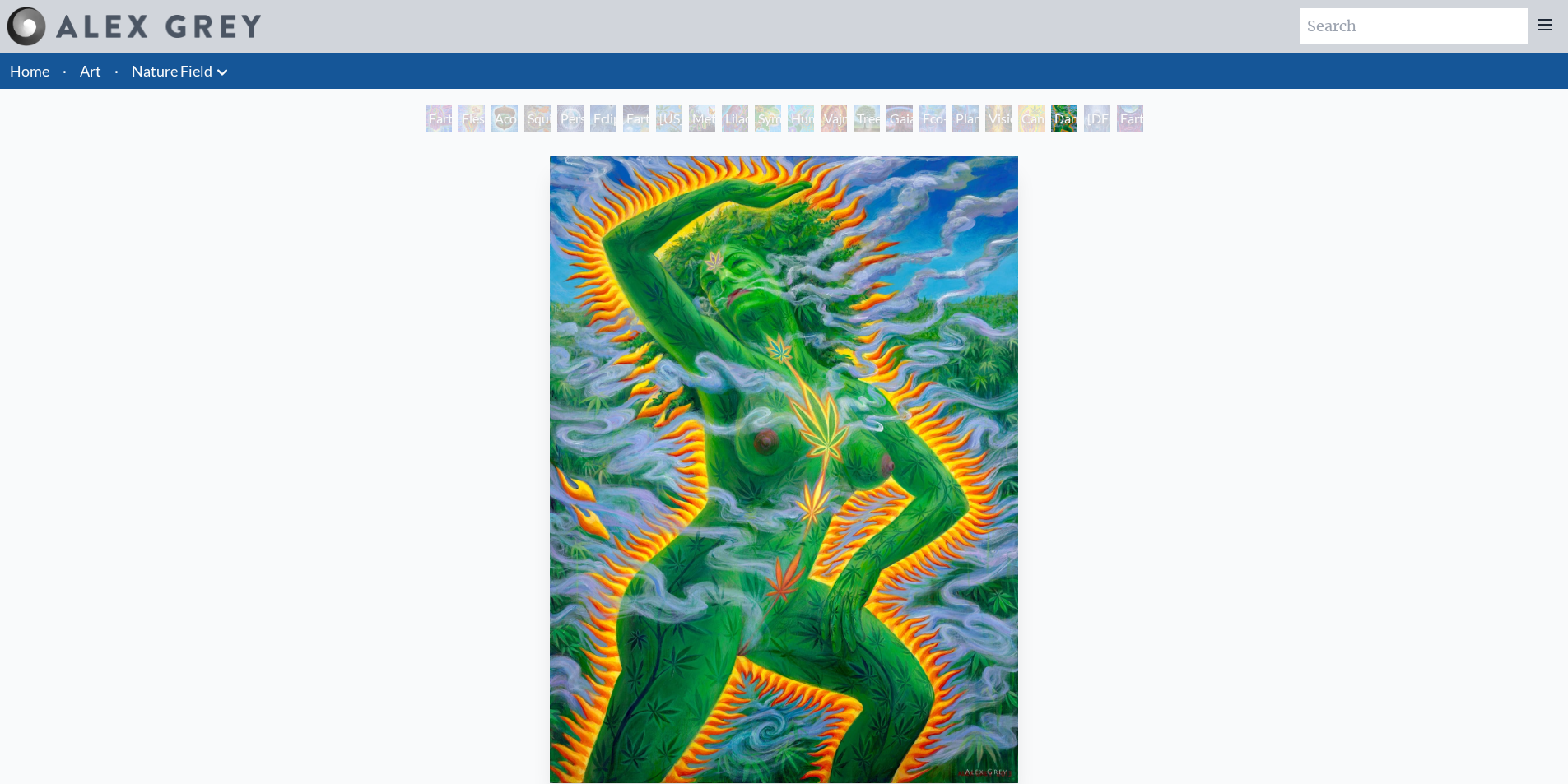
click at [326, 386] on div "Dance of Cannabia 2014, acrylic on wood, 30 x 40 in. Visit the CoSM Shop" at bounding box center [784, 565] width 1541 height 832
click at [1396, 428] on div "Dance of Cannabia 2014, acrylic on wood, 30 x 40 in. Visit the CoSM Shop" at bounding box center [784, 565] width 1541 height 832
click at [198, 27] on img at bounding box center [159, 26] width 205 height 23
click at [179, 71] on link "Nature Field" at bounding box center [172, 70] width 80 height 23
